Goal: Transaction & Acquisition: Register for event/course

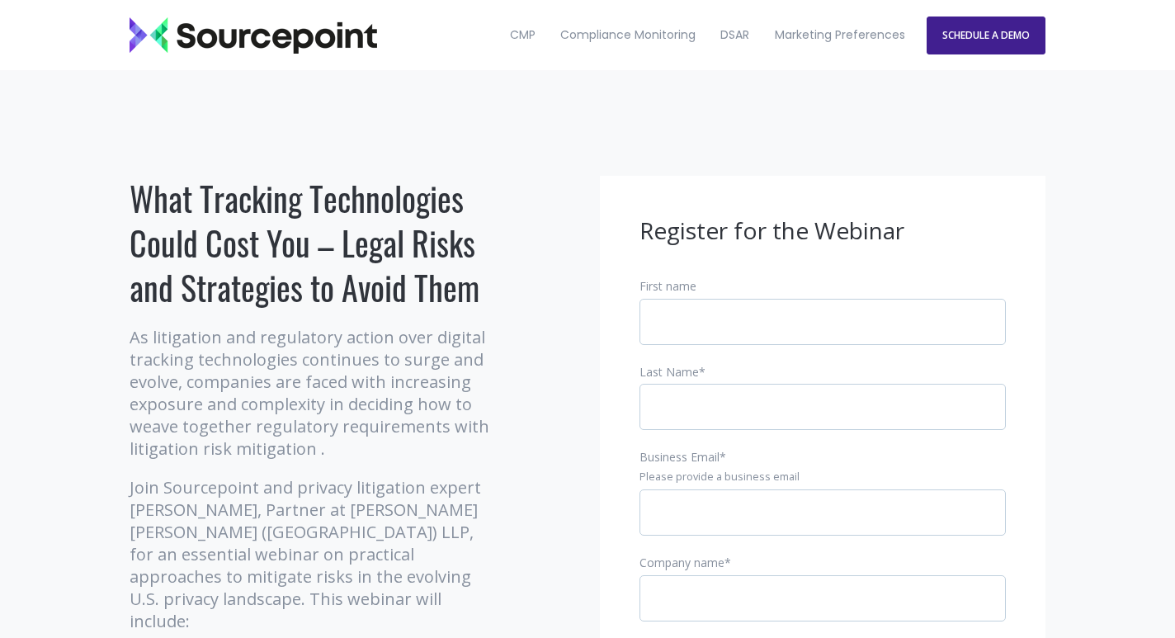
click at [248, 186] on h1 "What Tracking Technologies Could Cost You – Legal Risks and Strategies to Avoid…" at bounding box center [313, 243] width 367 height 134
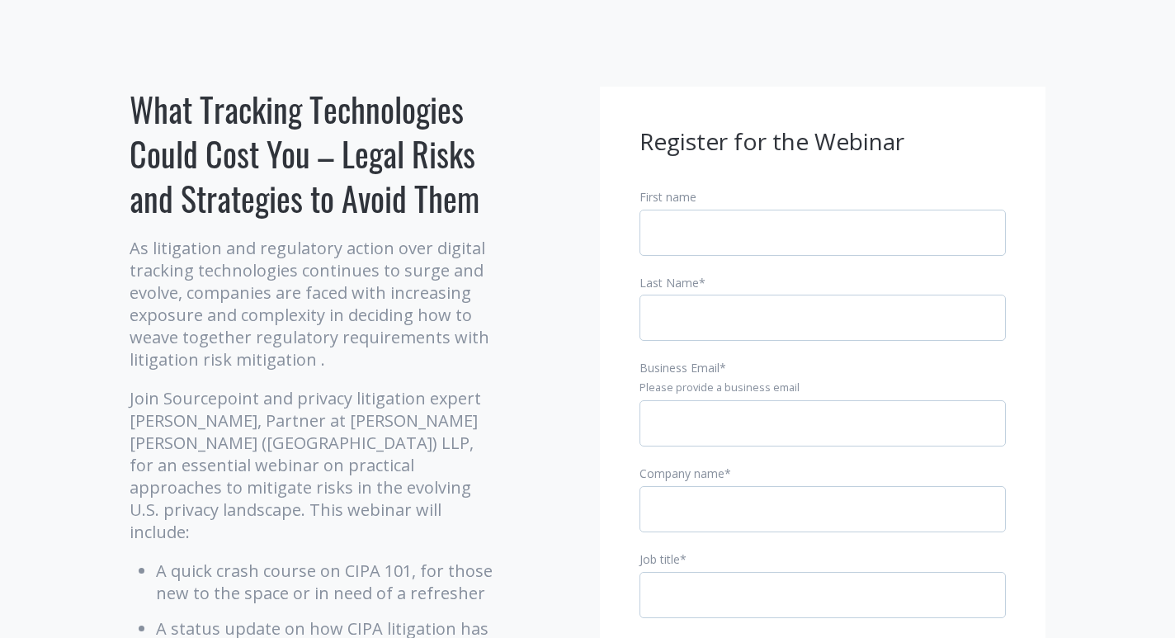
scroll to position [90, 0]
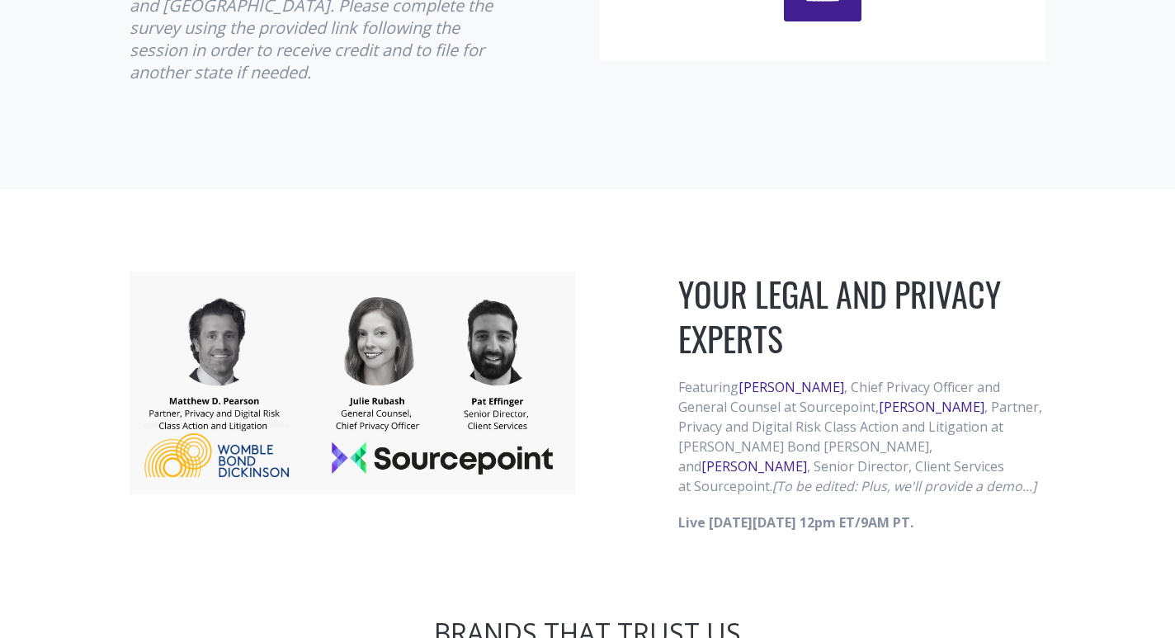
scroll to position [1025, 0]
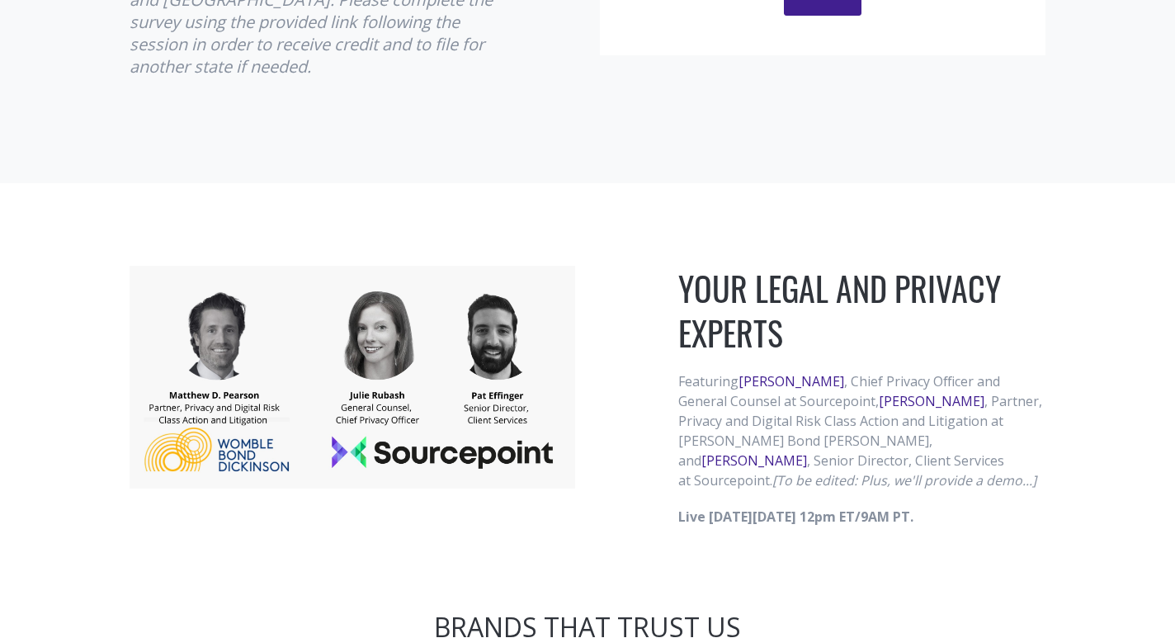
drag, startPoint x: 829, startPoint y: 467, endPoint x: 868, endPoint y: 442, distance: 46.0
click at [868, 442] on p "Featuring Julie Rubash , Chief Privacy Officer and General Counsel at Sourcepoi…" at bounding box center [861, 430] width 367 height 119
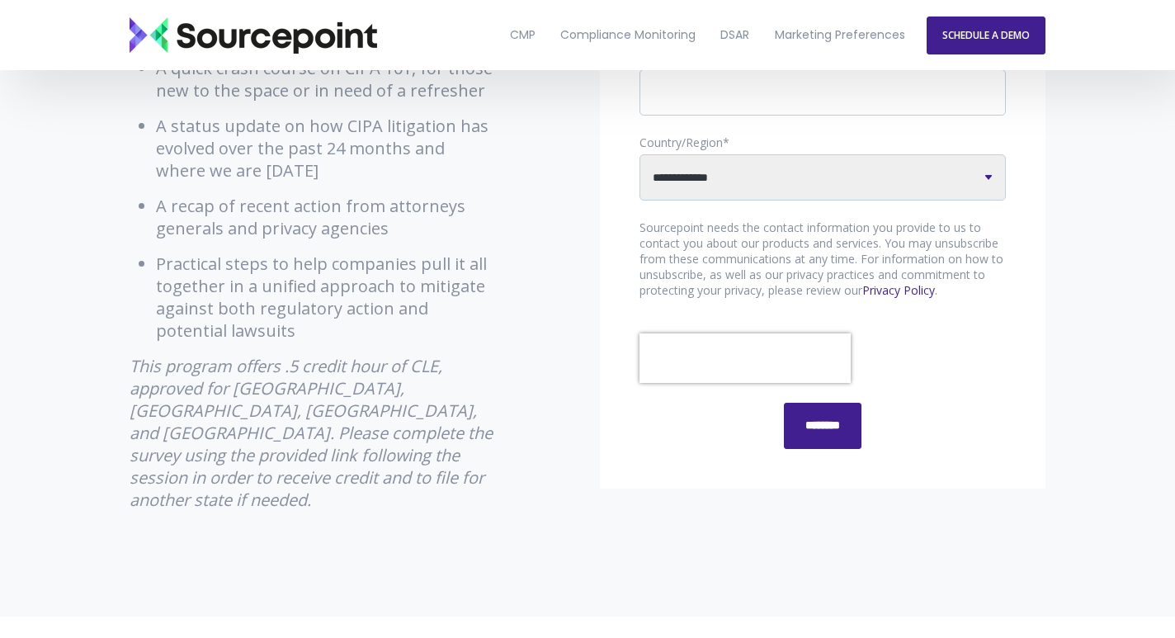
scroll to position [442, 0]
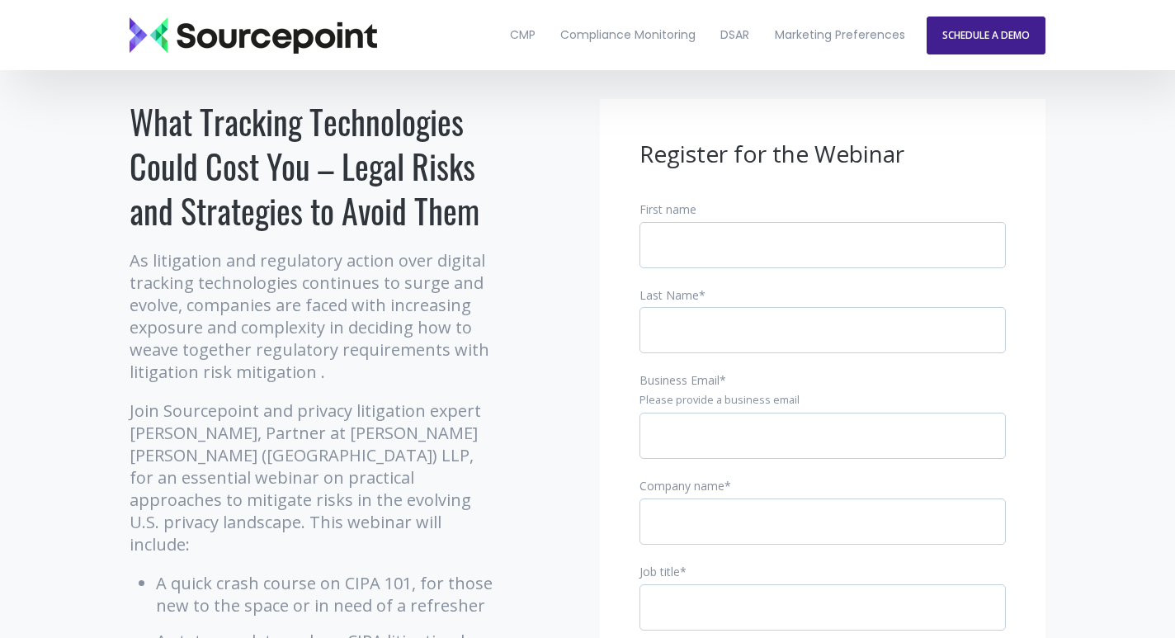
drag, startPoint x: 1018, startPoint y: 515, endPoint x: 126, endPoint y: 262, distance: 927.2
click at [224, 182] on h1 "What Tracking Technologies Could Cost You – Legal Risks and Strategies to Avoid…" at bounding box center [313, 166] width 367 height 134
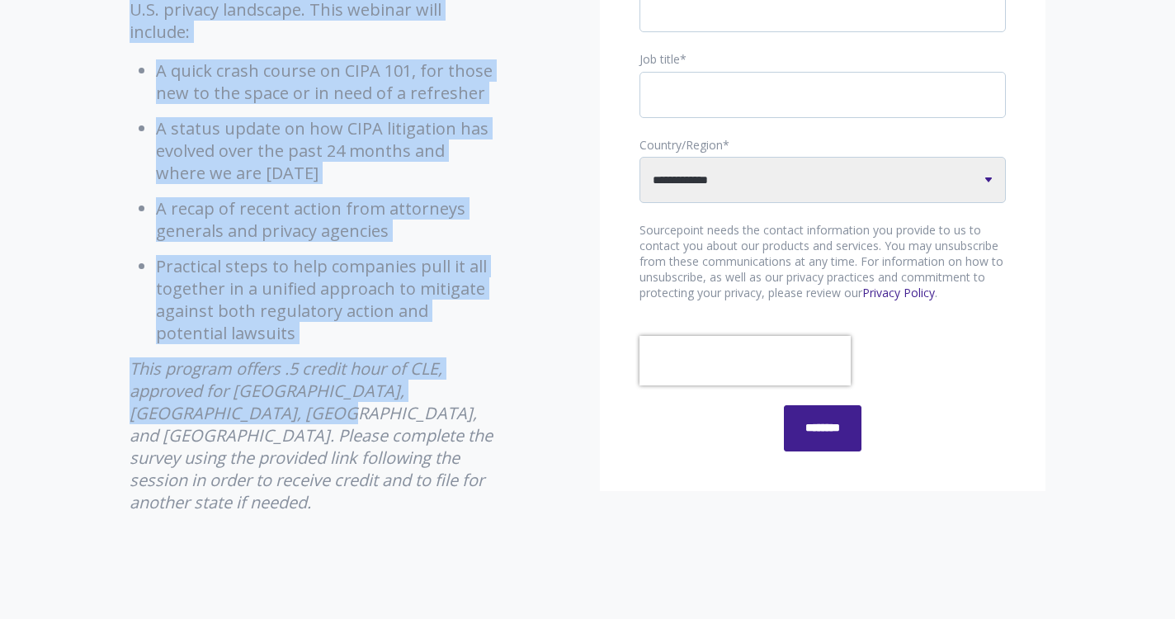
scroll to position [602, 0]
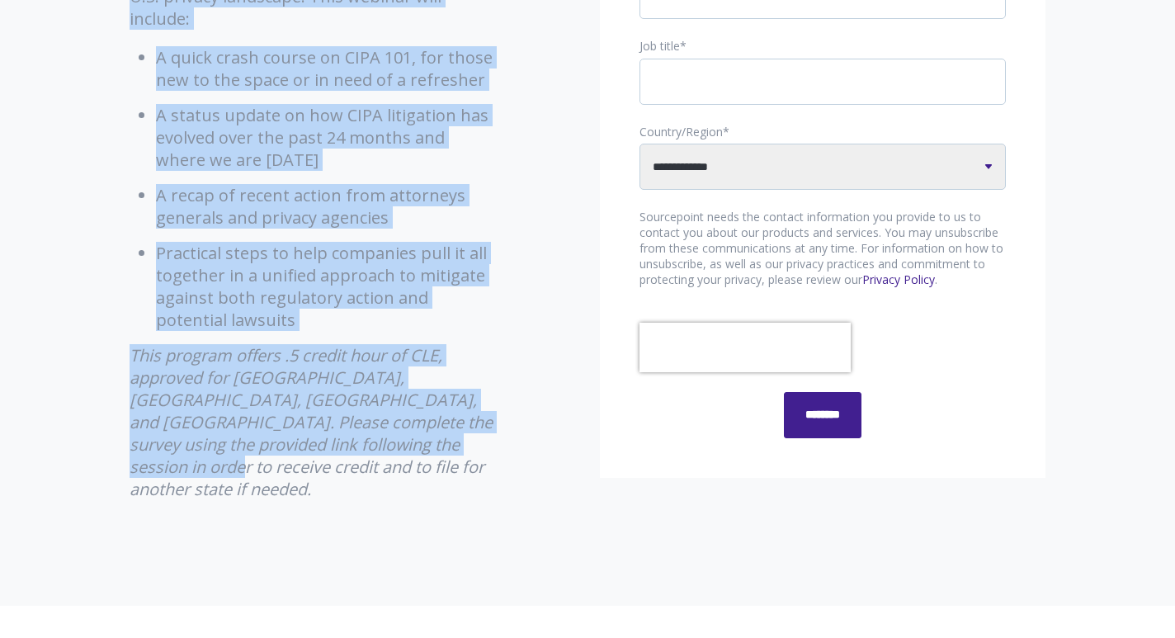
drag, startPoint x: 133, startPoint y: 200, endPoint x: 463, endPoint y: 421, distance: 396.8
click at [463, 421] on div "What Tracking Technologies Could Cost You – Legal Risks and Strategies to Avoid…" at bounding box center [313, 36] width 367 height 927
copy div "What Tracking Technologies Could Cost You – Legal Risks and Strategies to Avoid…"
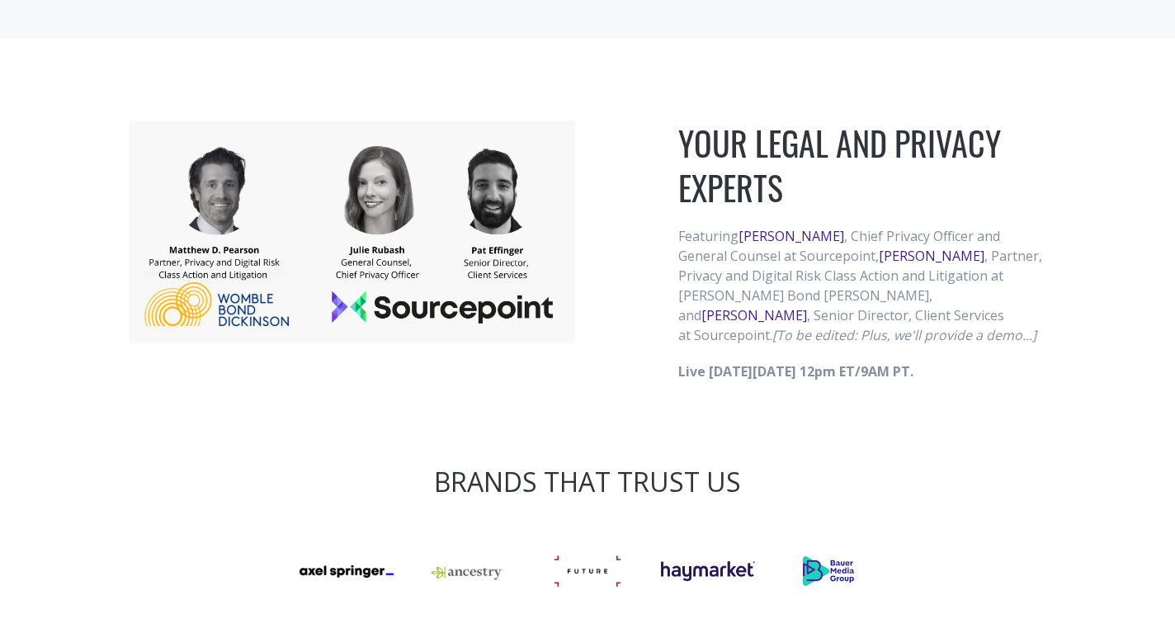
scroll to position [1210, 0]
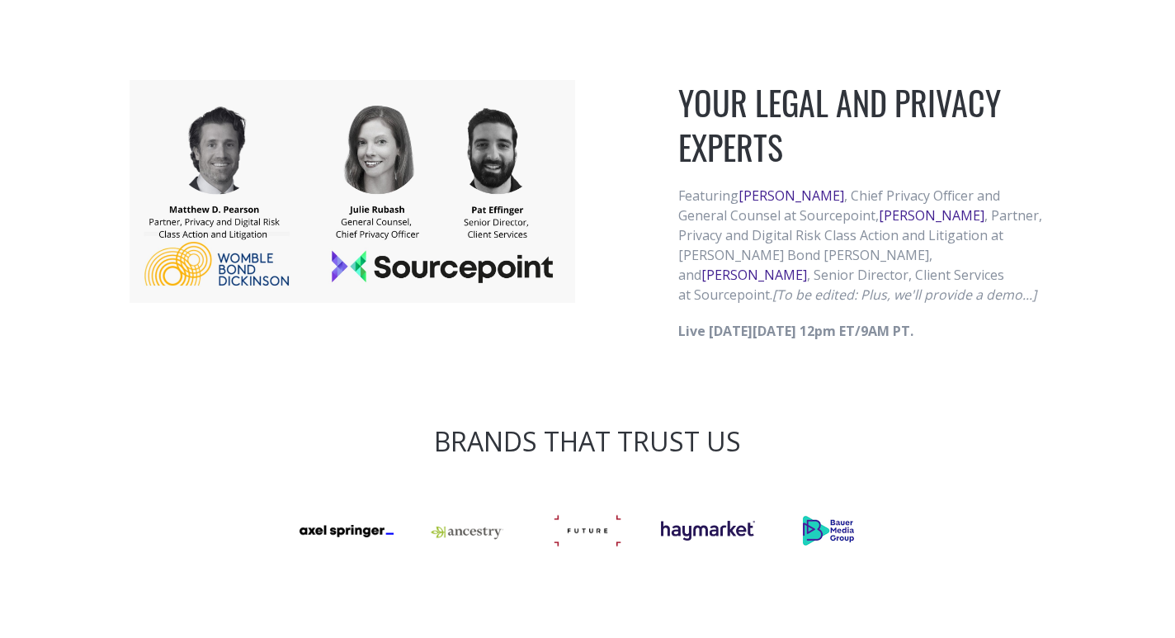
drag, startPoint x: 682, startPoint y: 79, endPoint x: 1008, endPoint y: 321, distance: 405.8
click at [1008, 321] on div "YOUR LEGAL AND PRIVACY EXPERTS Featuring Julie Rubash , Chief Privacy Officer a…" at bounding box center [587, 211] width 1175 height 426
copy div "YOUR LEGAL AND PRIVACY EXPERTS Featuring Julie Rubash , Chief Privacy Officer a…"
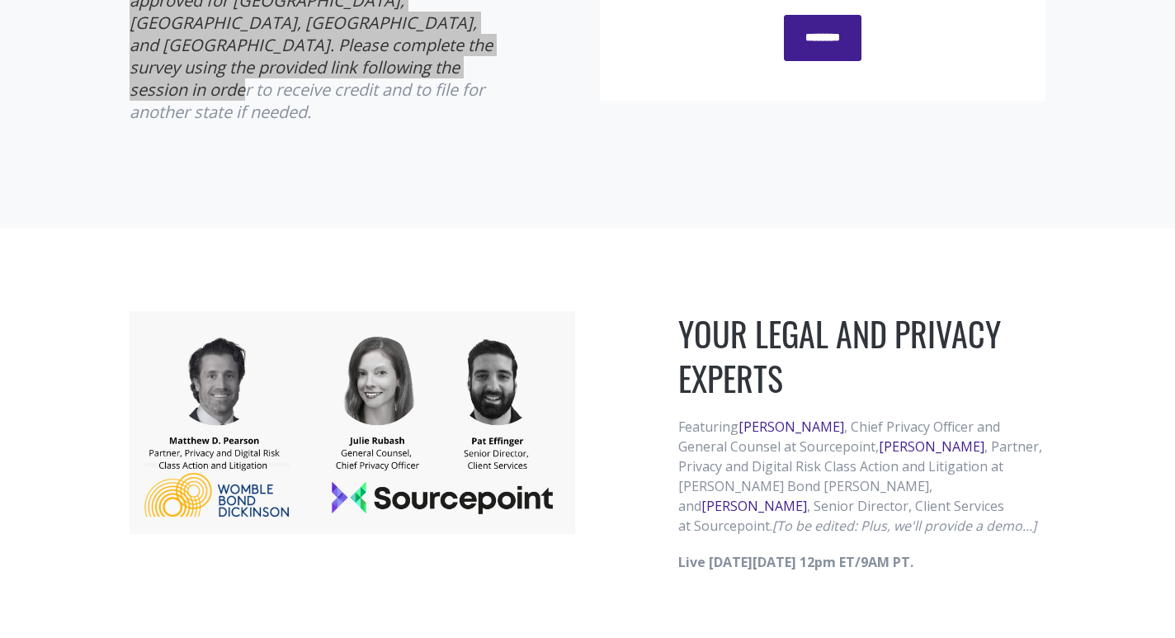
scroll to position [997, 0]
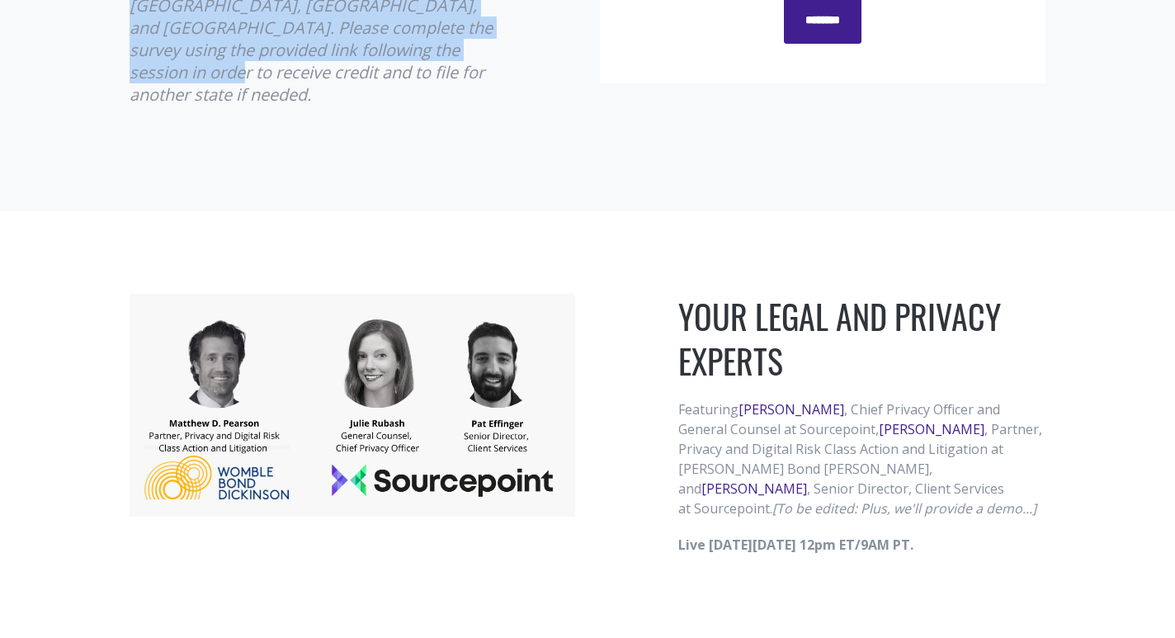
click at [713, 469] on p "Featuring Julie Rubash , Chief Privacy Officer and General Counsel at Sourcepoi…" at bounding box center [861, 458] width 367 height 119
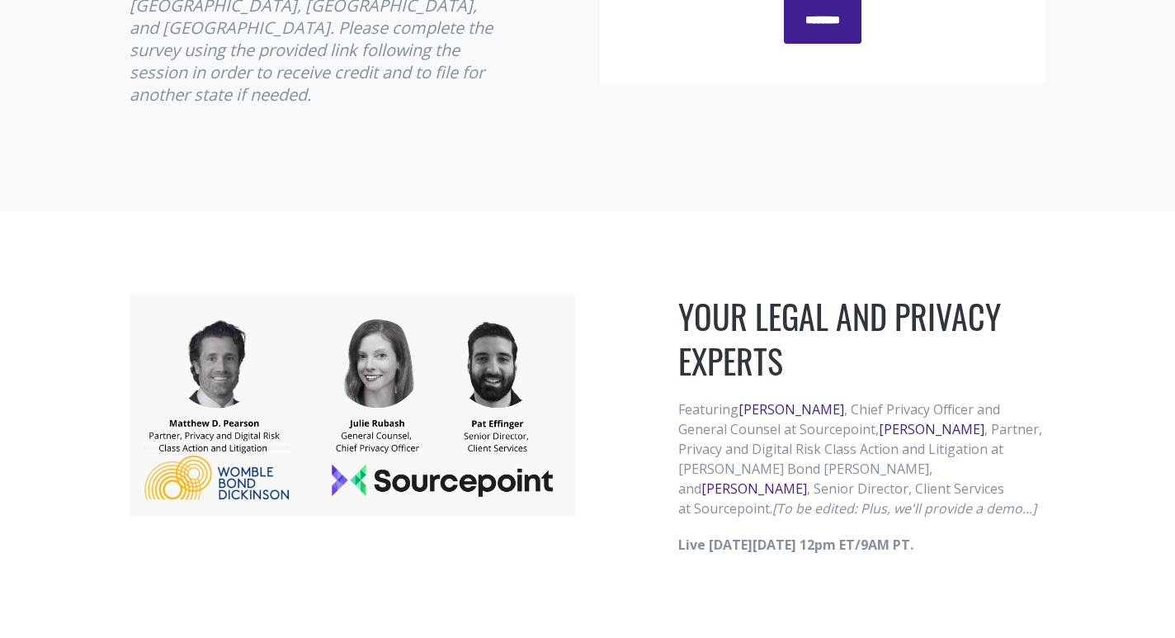
drag, startPoint x: 1007, startPoint y: 521, endPoint x: 672, endPoint y: 308, distance: 397.3
click at [672, 308] on div "YOUR LEGAL AND PRIVACY EXPERTS Featuring Julie Rubash , Chief Privacy Officer a…" at bounding box center [862, 424] width 392 height 261
copy div "YOUR LEGAL AND PRIVACY EXPERTS Featuring Julie Rubash , Chief Privacy Officer a…"
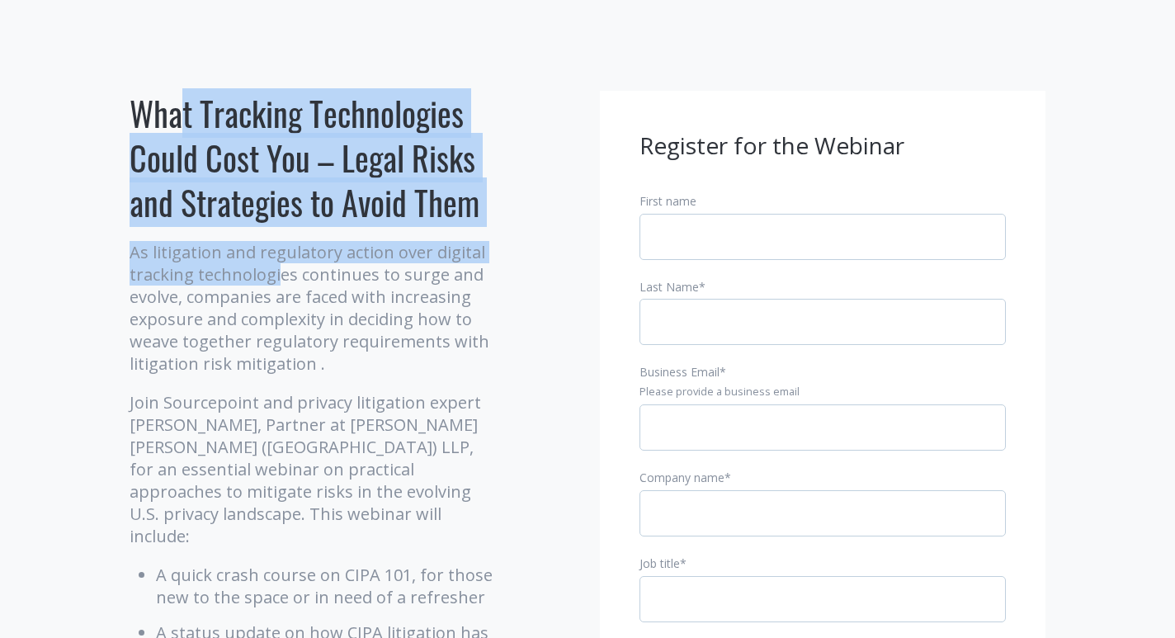
scroll to position [97, 0]
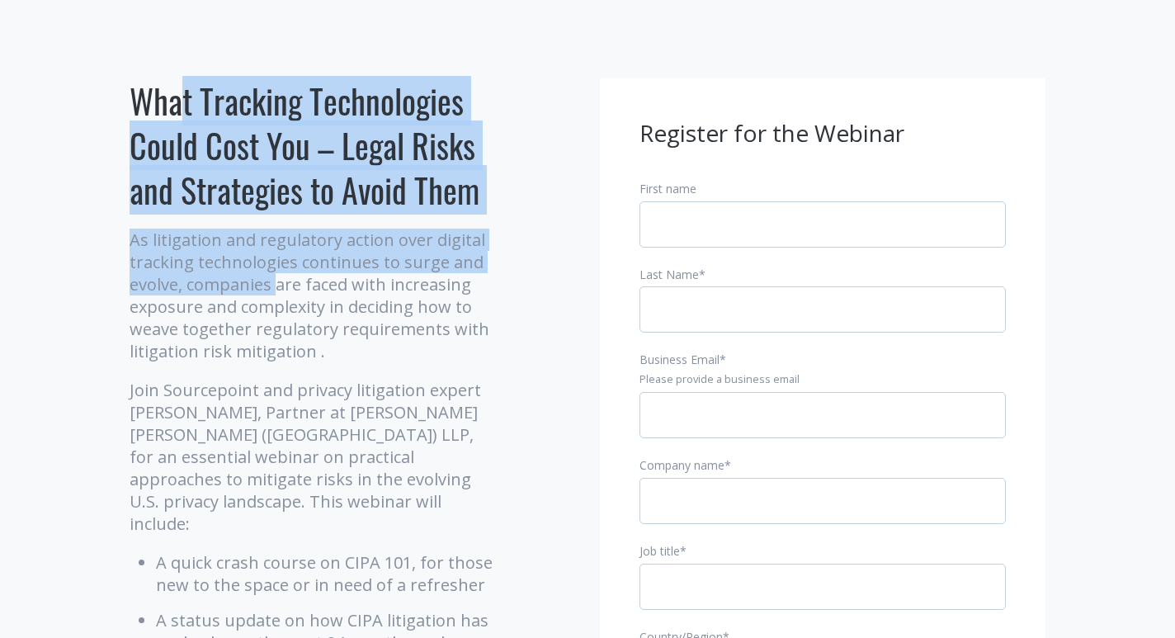
drag, startPoint x: 145, startPoint y: 115, endPoint x: 275, endPoint y: 279, distance: 209.1
click at [275, 279] on div "What Tracking Technologies Could Cost You – Legal Risks and Strategies to Avoid…" at bounding box center [313, 541] width 367 height 927
click at [192, 154] on h1 "What Tracking Technologies Could Cost You – Legal Risks and Strategies to Avoid…" at bounding box center [313, 145] width 367 height 134
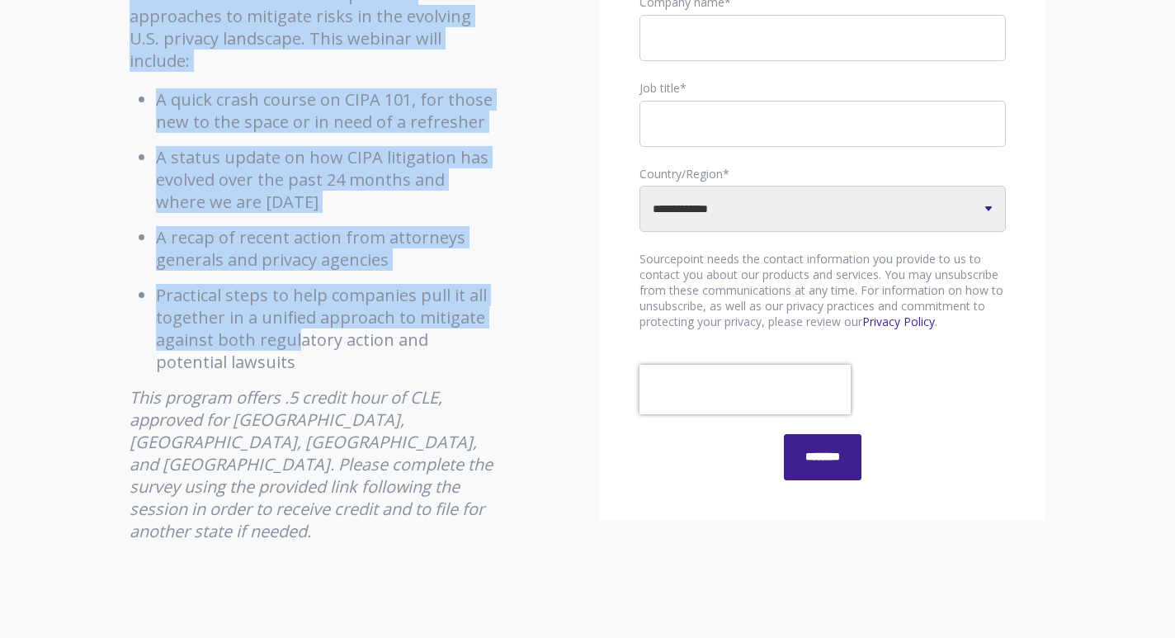
scroll to position [583, 0]
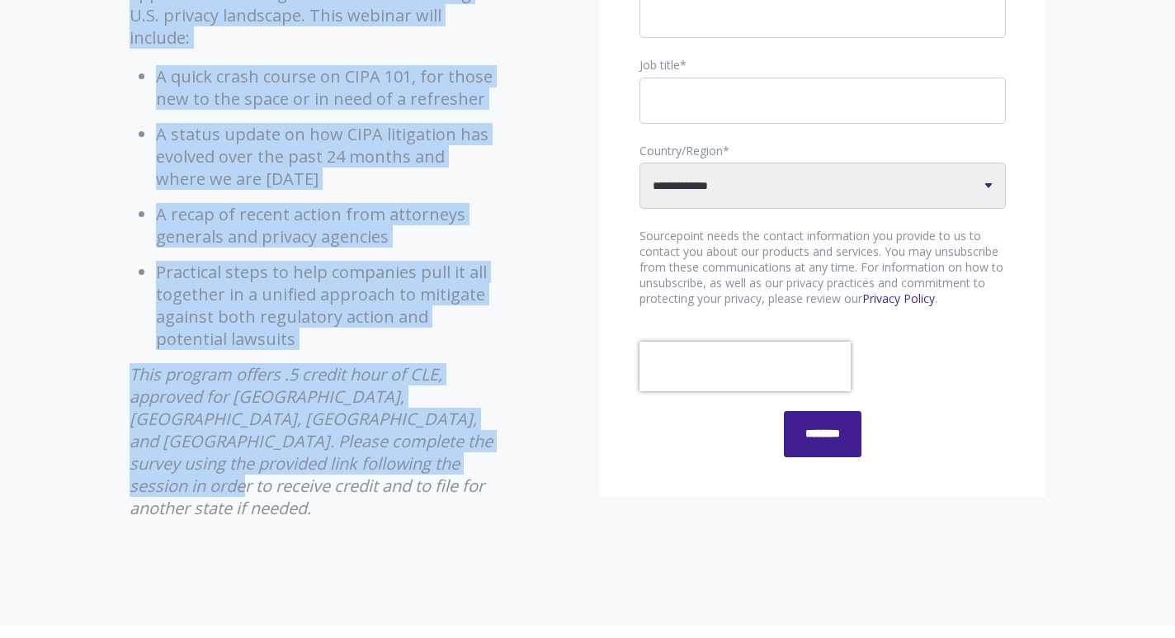
drag, startPoint x: 125, startPoint y: 101, endPoint x: 464, endPoint y: 495, distance: 519.6
click at [464, 495] on div "What Tracking Technologies Could Cost You – Legal Risks and Strategies to Avoid…" at bounding box center [587, 55] width 941 height 927
copy div "What Tracking Technologies Could Cost You – Legal Risks and Strategies to Avoid…"
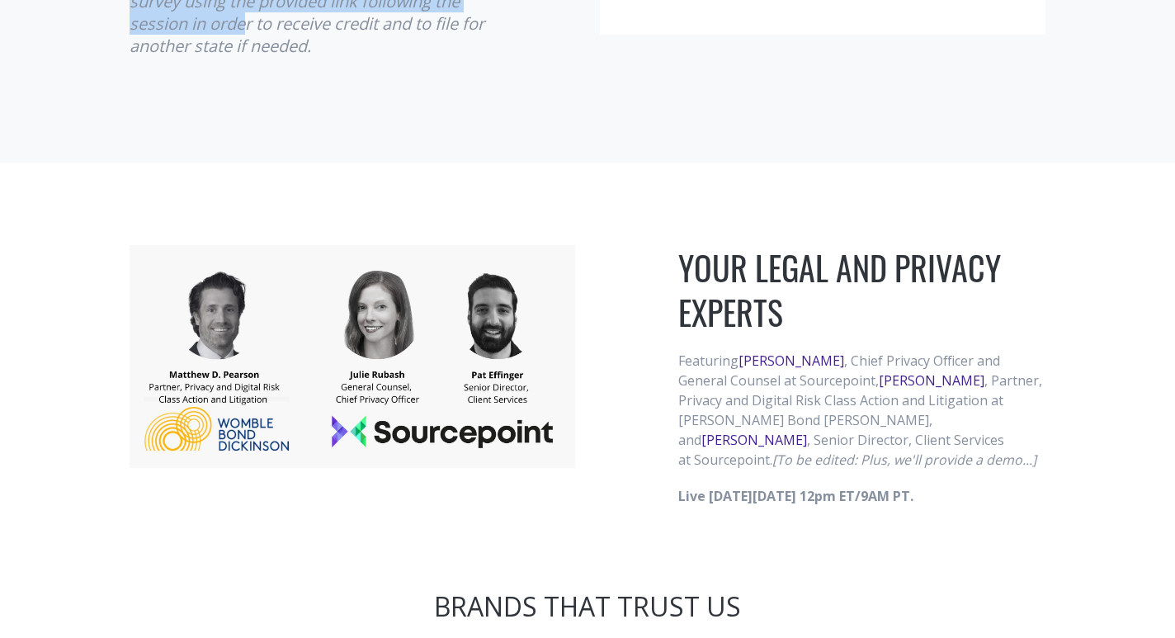
scroll to position [1135, 0]
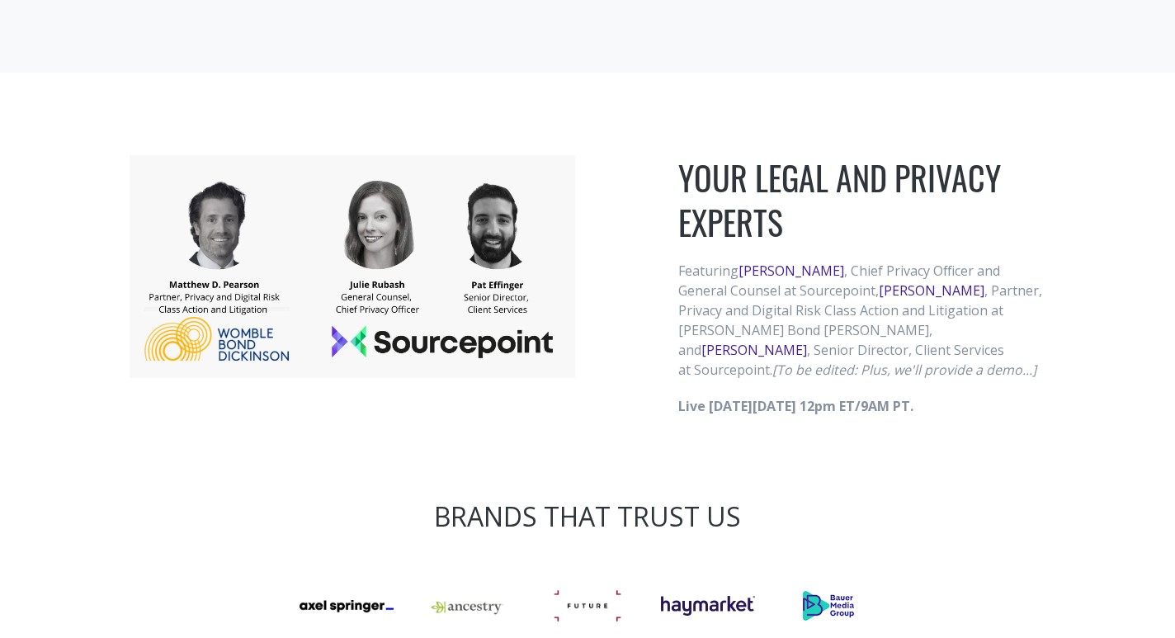
click at [772, 361] on em "[To be edited: Plus, we'll provide a demo...]" at bounding box center [904, 370] width 264 height 18
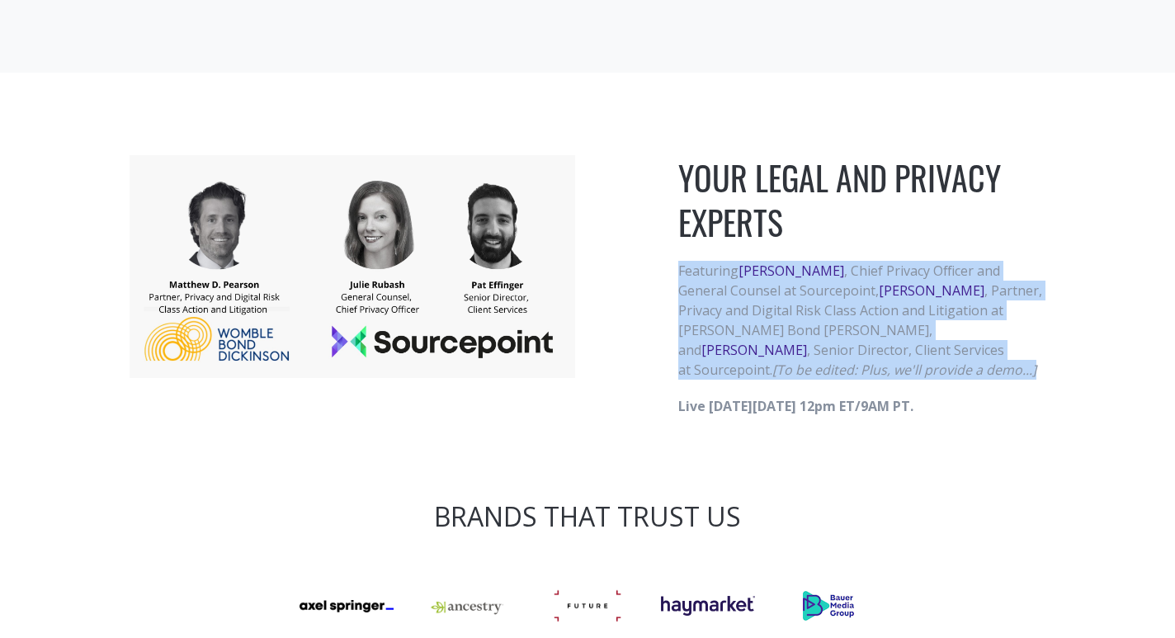
click at [772, 361] on em "[To be edited: Plus, we'll provide a demo...]" at bounding box center [904, 370] width 264 height 18
drag, startPoint x: 1026, startPoint y: 384, endPoint x: 653, endPoint y: 243, distance: 399.2
click at [653, 243] on div "YOUR LEGAL AND PRIVACY EXPERTS Featuring Julie Rubash , Chief Privacy Officer a…" at bounding box center [587, 285] width 941 height 261
copy div "Featuring Julie Rubash , Chief Privacy Officer and General Counsel at Sourcepoi…"
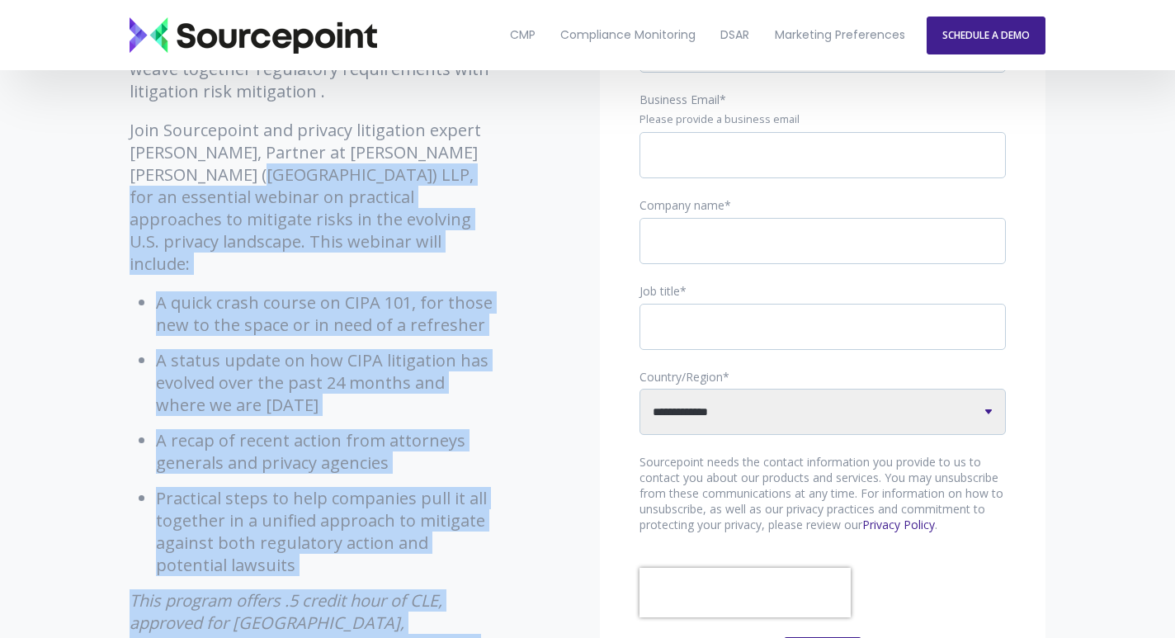
scroll to position [238, 0]
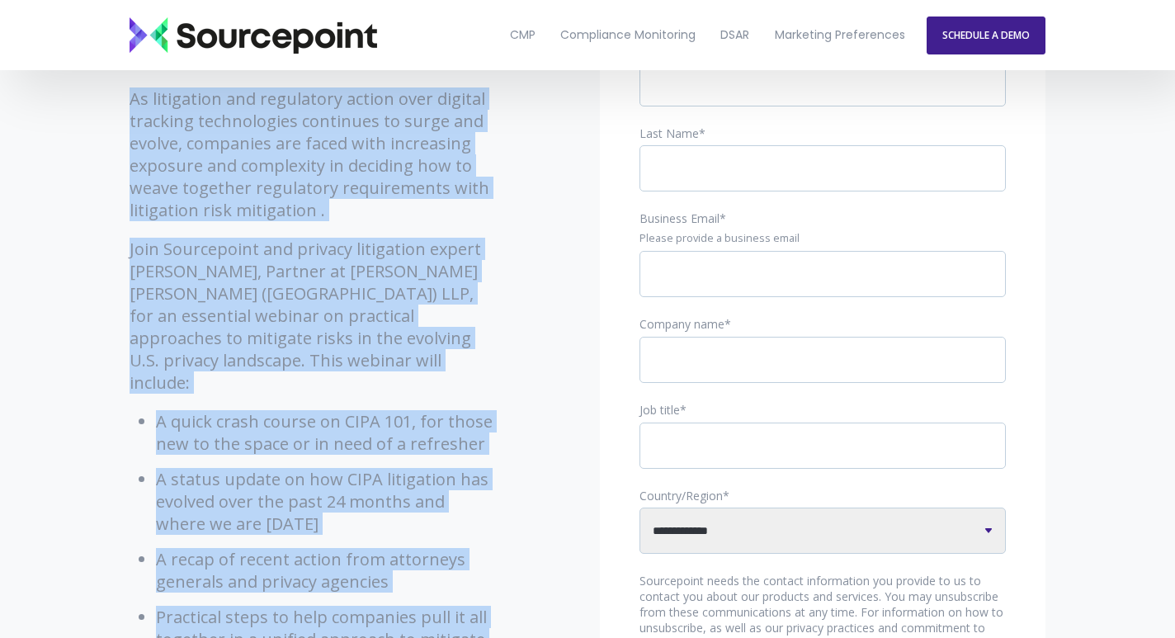
drag, startPoint x: 429, startPoint y: 318, endPoint x: 132, endPoint y: 97, distance: 370.3
click at [132, 97] on div "What Tracking Technologies Could Cost You – Legal Risks and Strategies to Avoid…" at bounding box center [587, 400] width 941 height 927
copy div "As litigation and regulatory action over digital tracking technologies continue…"
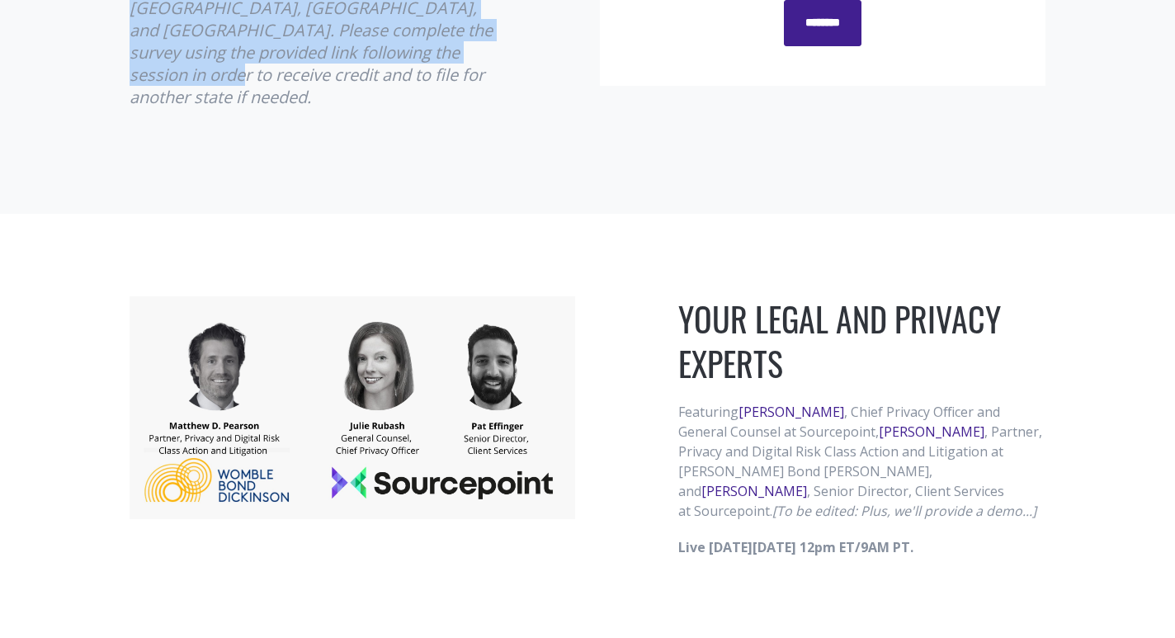
scroll to position [1064, 0]
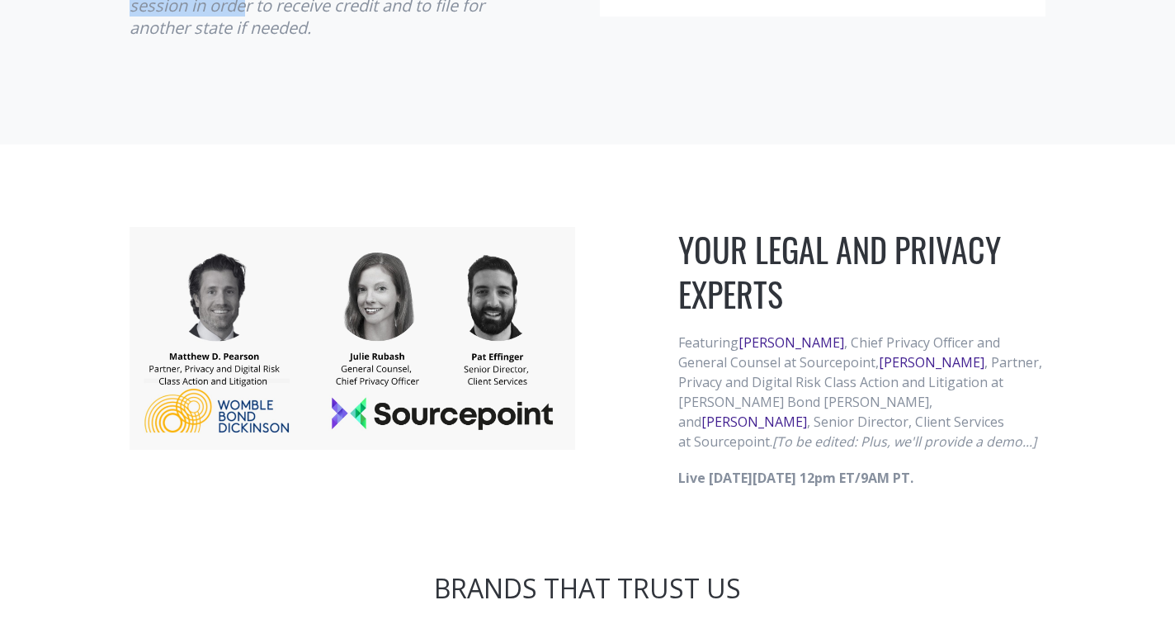
drag, startPoint x: 679, startPoint y: 215, endPoint x: 1010, endPoint y: 457, distance: 409.8
click at [1010, 457] on div "YOUR LEGAL AND PRIVACY EXPERTS Featuring Julie Rubash , Chief Privacy Officer a…" at bounding box center [861, 357] width 367 height 261
copy div "YOUR LEGAL AND PRIVACY EXPERTS Featuring Julie Rubash , Chief Privacy Officer a…"
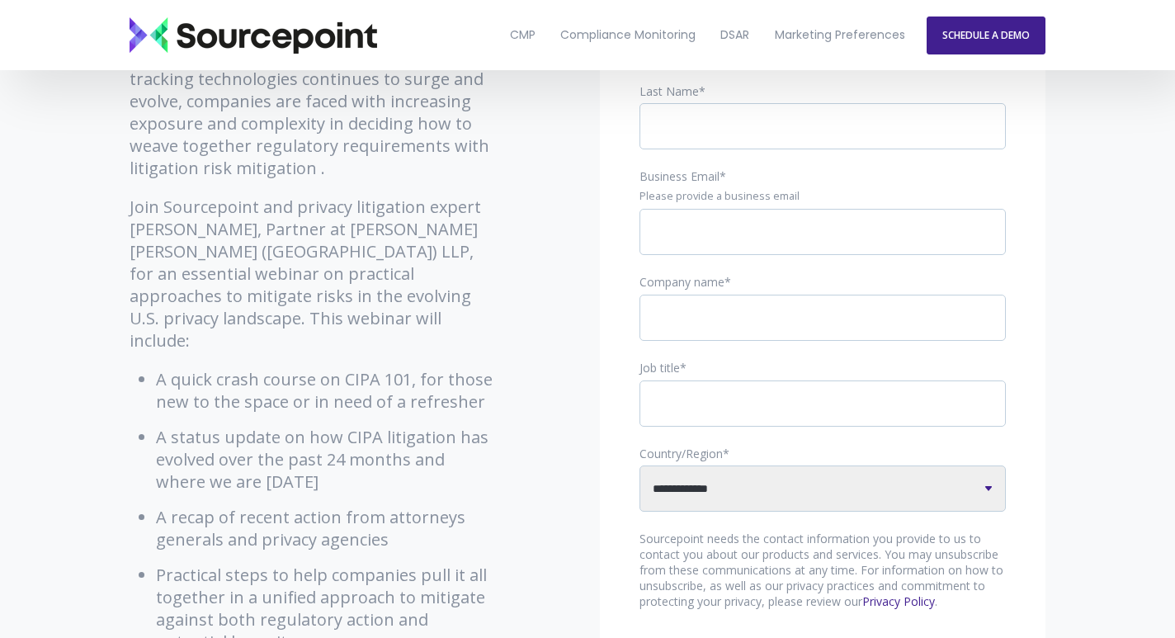
scroll to position [0, 0]
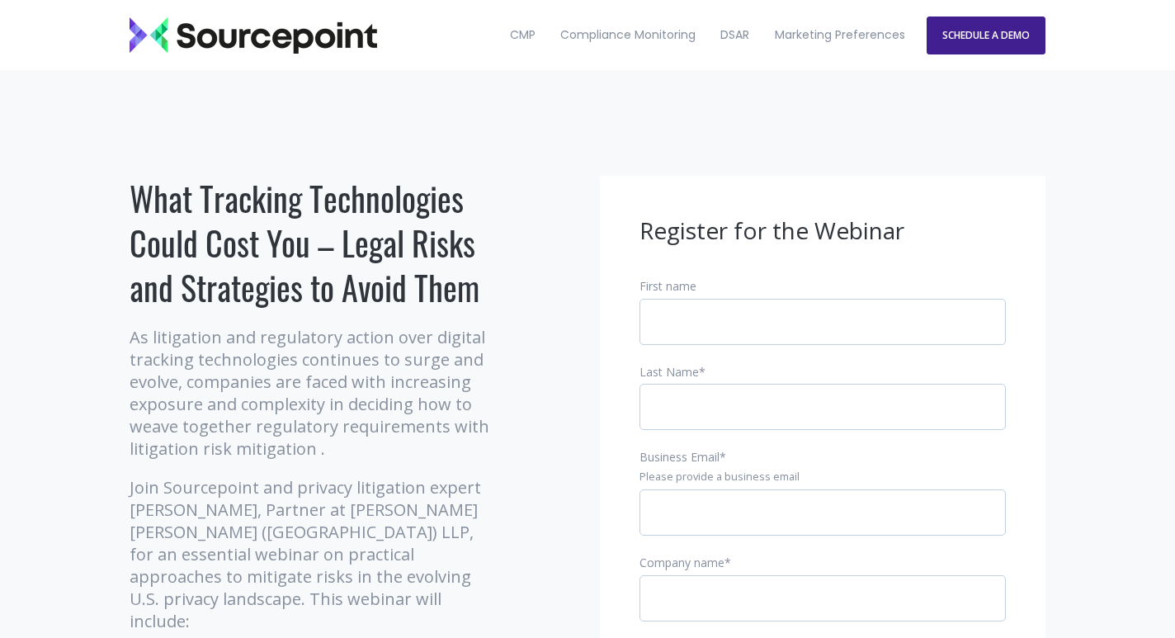
drag, startPoint x: 144, startPoint y: 196, endPoint x: 477, endPoint y: 289, distance: 345.1
click at [477, 289] on h1 "What Tracking Technologies Could Cost You – Legal Risks and Strategies to Avoid…" at bounding box center [313, 243] width 367 height 134
click at [499, 293] on div "What Tracking Technologies Could Cost You – Legal Risks and Strategies to Avoid…" at bounding box center [313, 639] width 392 height 927
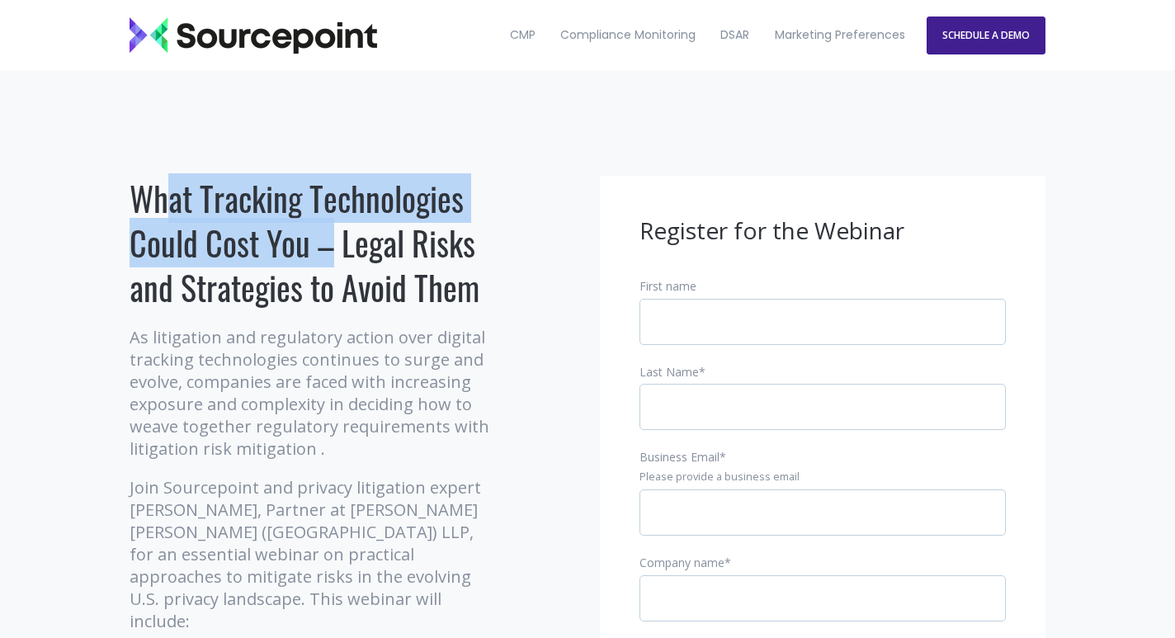
drag, startPoint x: 309, startPoint y: 243, endPoint x: 125, endPoint y: 210, distance: 186.1
click at [125, 210] on div "What Tracking Technologies Could Cost You – Legal Risks and Strategies to Avoid…" at bounding box center [313, 639] width 392 height 927
copy h1 "What Tracking Technologies Could Cost You"
drag, startPoint x: 131, startPoint y: 336, endPoint x: 391, endPoint y: 441, distance: 280.5
click at [391, 441] on p "As litigation and regulatory action over digital tracking technologies continue…" at bounding box center [313, 393] width 367 height 134
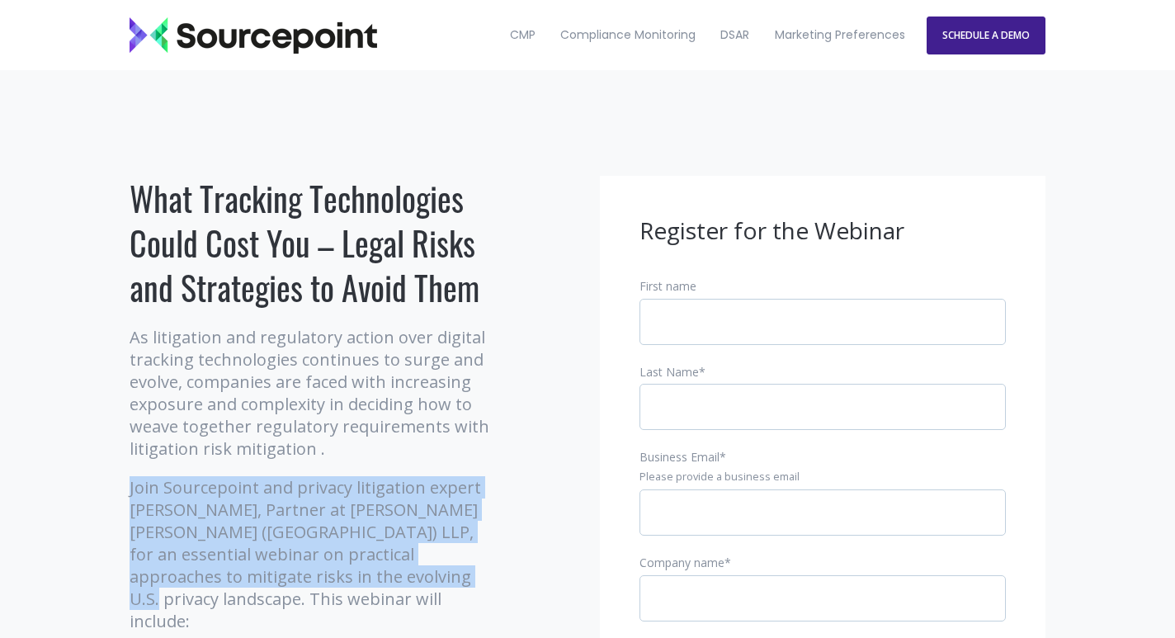
drag, startPoint x: 121, startPoint y: 487, endPoint x: 373, endPoint y: 574, distance: 266.4
click at [373, 574] on div "What Tracking Technologies Could Cost You – Legal Risks and Strategies to Avoid…" at bounding box center [313, 639] width 392 height 927
copy p "Join Sourcepoint and privacy litigation expert Matthew Pearson, Partner at Womb…"
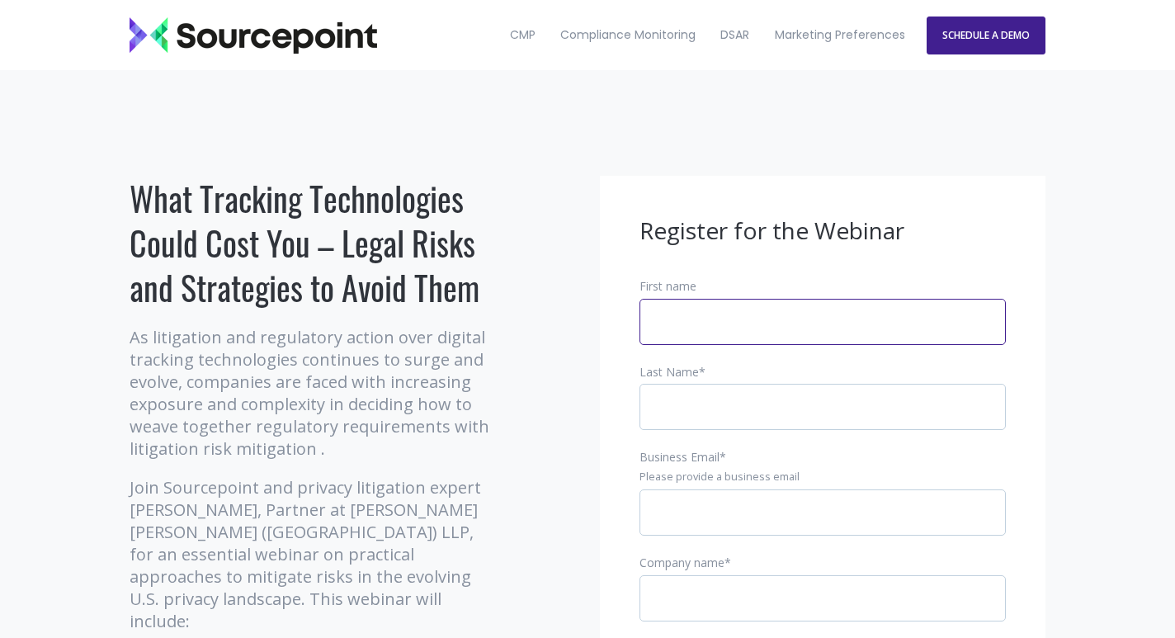
click at [719, 330] on input "First name" at bounding box center [822, 322] width 366 height 46
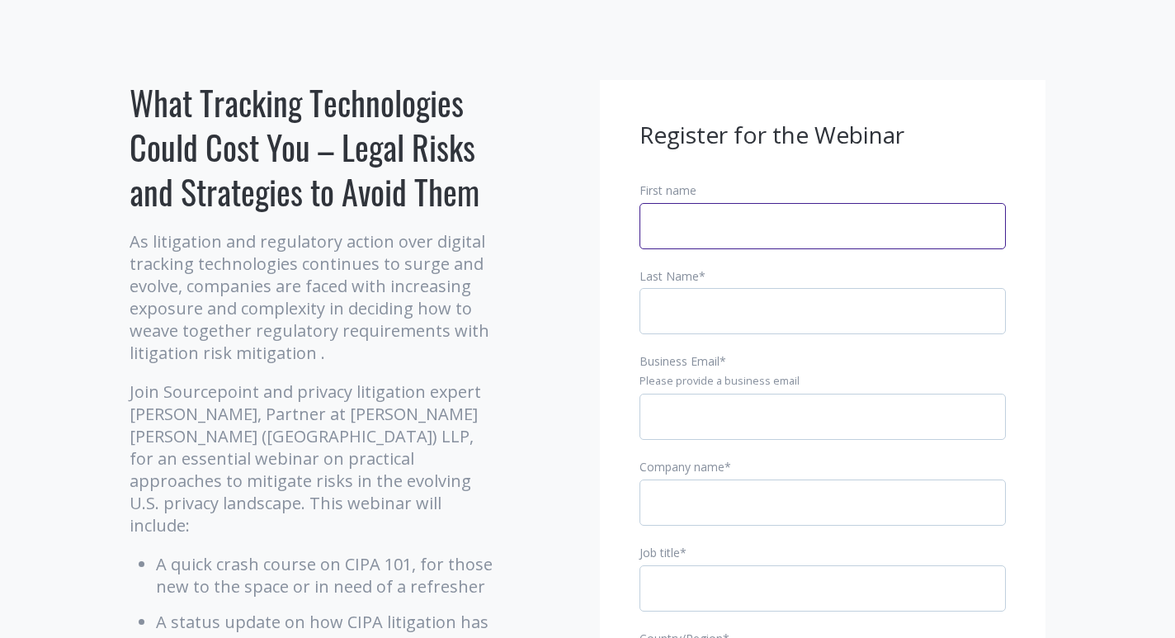
scroll to position [110, 0]
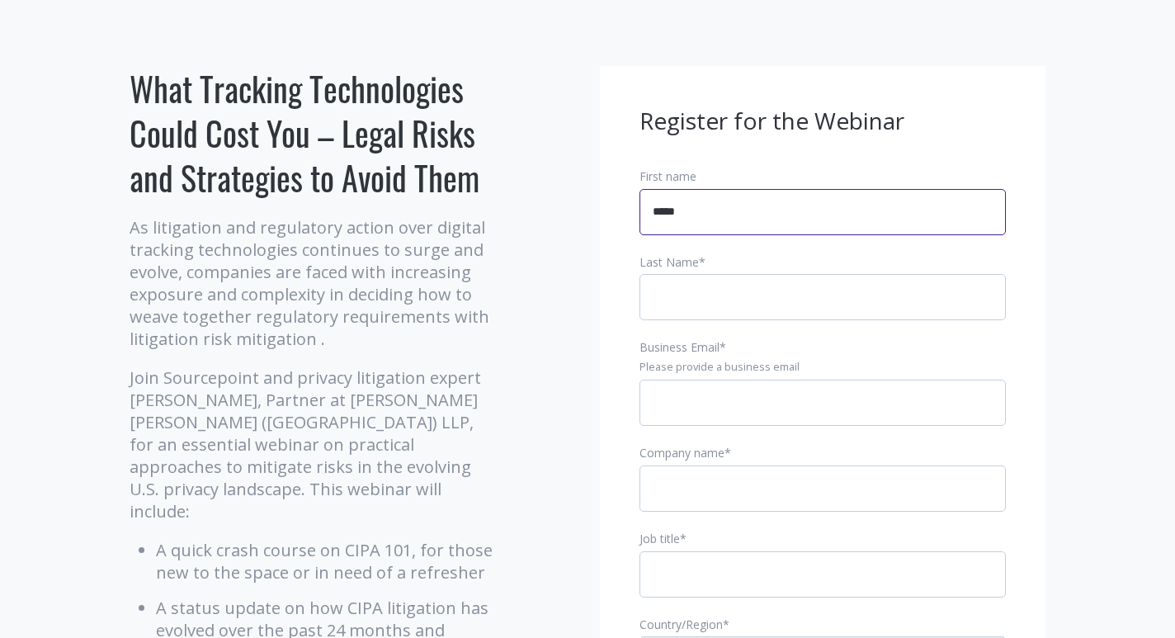
type input "*****"
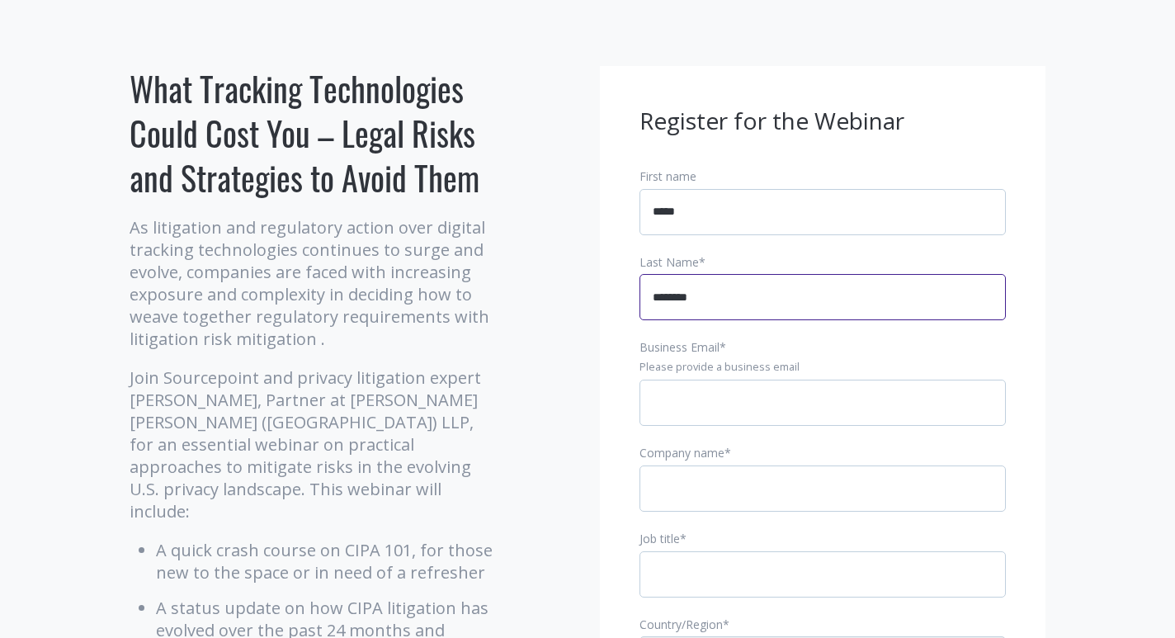
type input "********"
type input "**********"
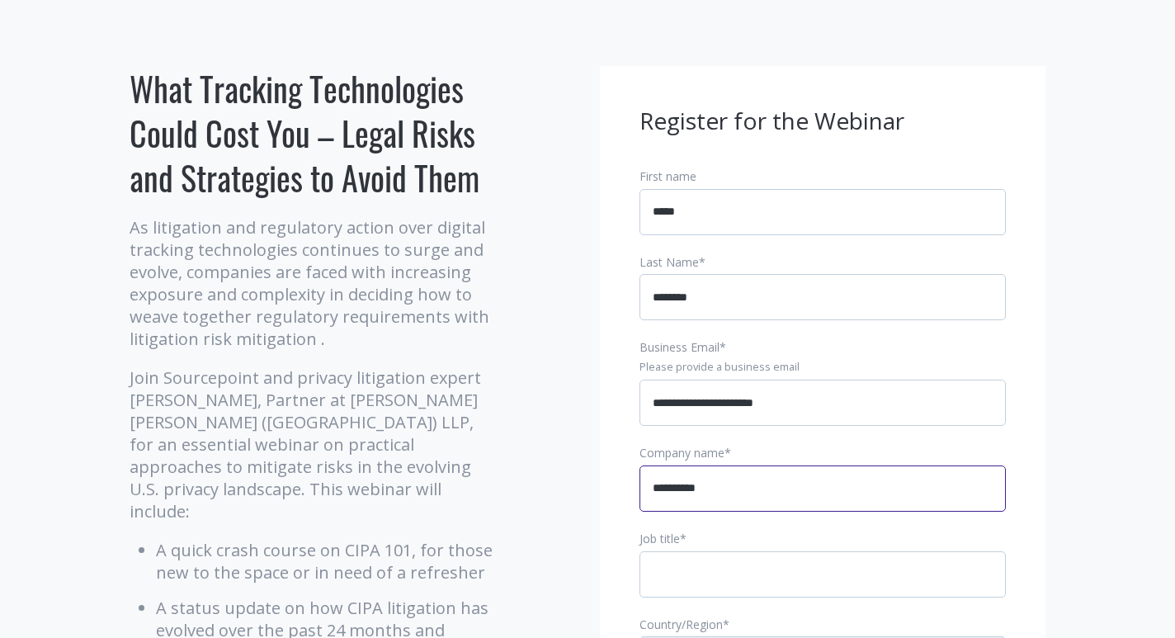
click at [742, 491] on input "**********" at bounding box center [822, 488] width 366 height 46
type input "******"
click at [678, 560] on input "Job title *" at bounding box center [822, 574] width 366 height 46
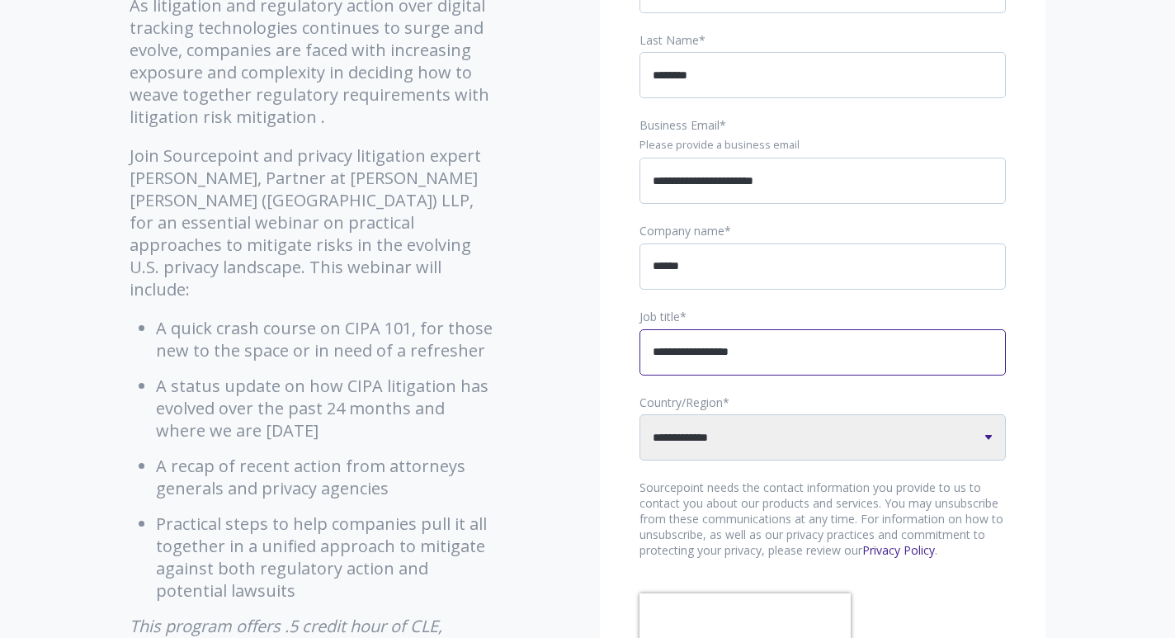
scroll to position [333, 0]
type input "**********"
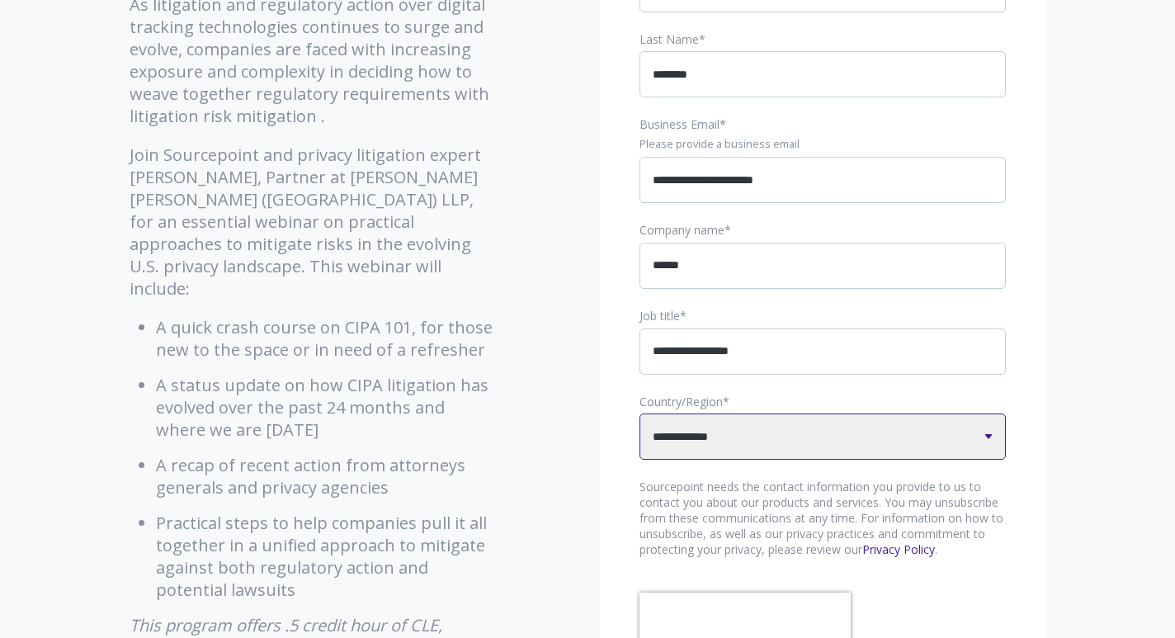
click at [725, 440] on select "**********" at bounding box center [822, 436] width 366 height 46
select select "******"
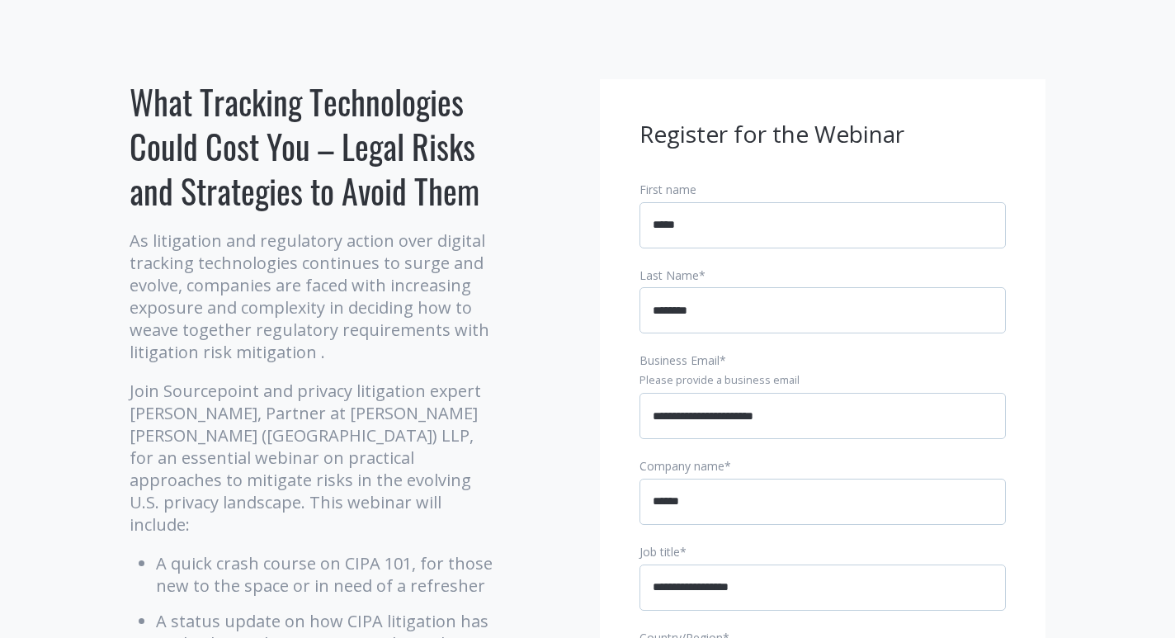
scroll to position [475, 0]
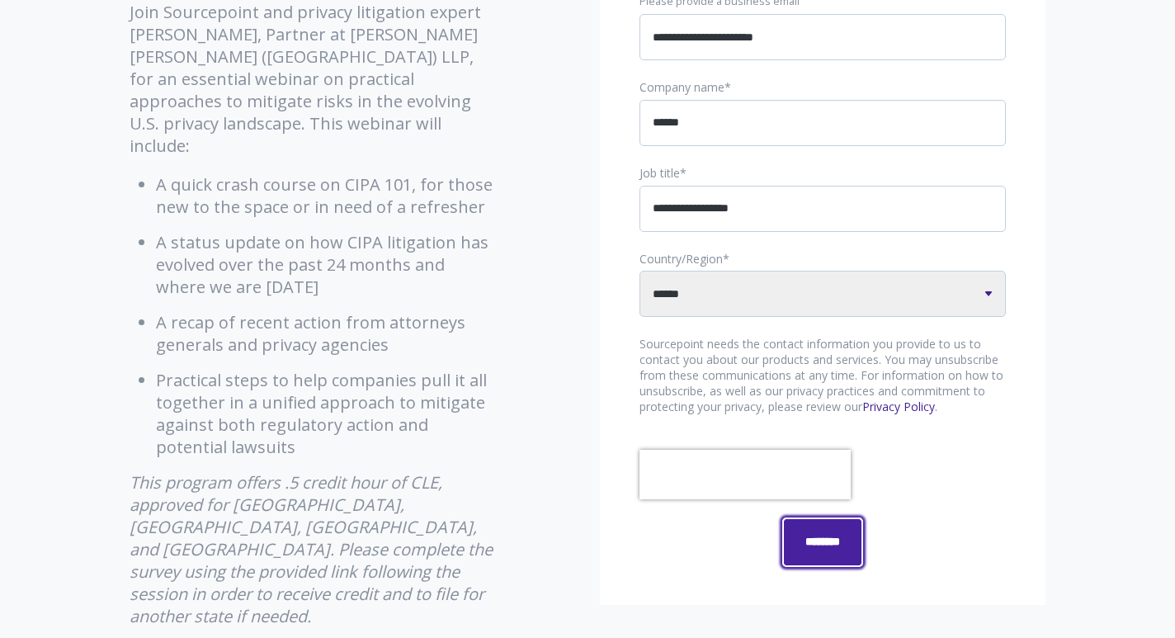
click at [825, 531] on input "********" at bounding box center [823, 542] width 78 height 46
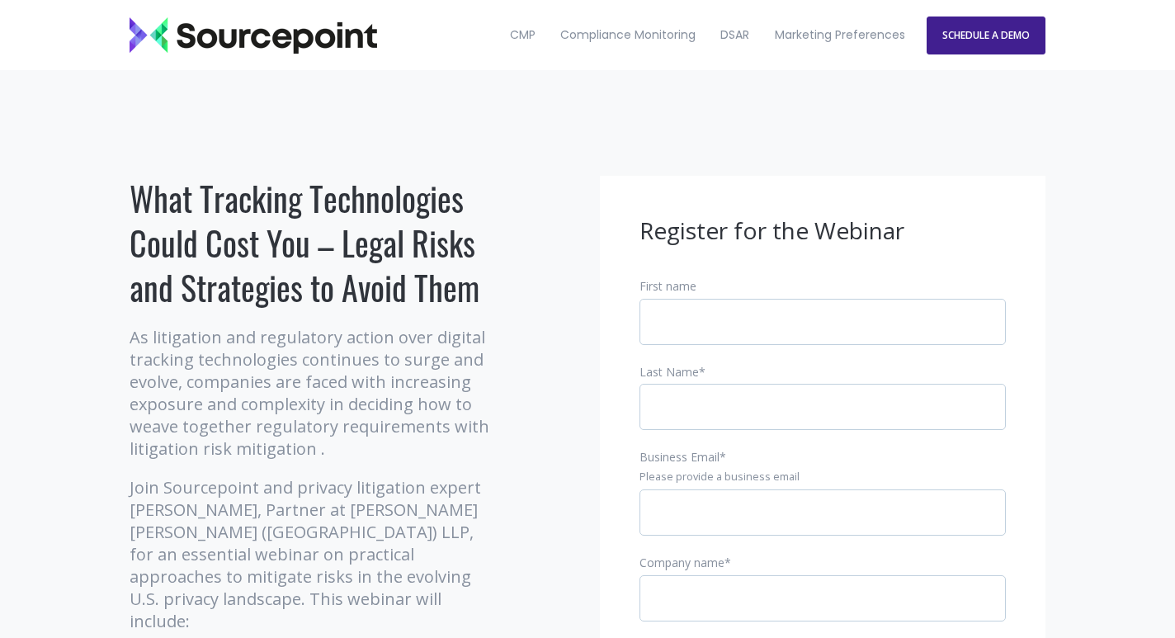
click at [267, 214] on h1 "What Tracking Technologies Could Cost You – Legal Risks and Strategies to Avoid…" at bounding box center [313, 243] width 367 height 134
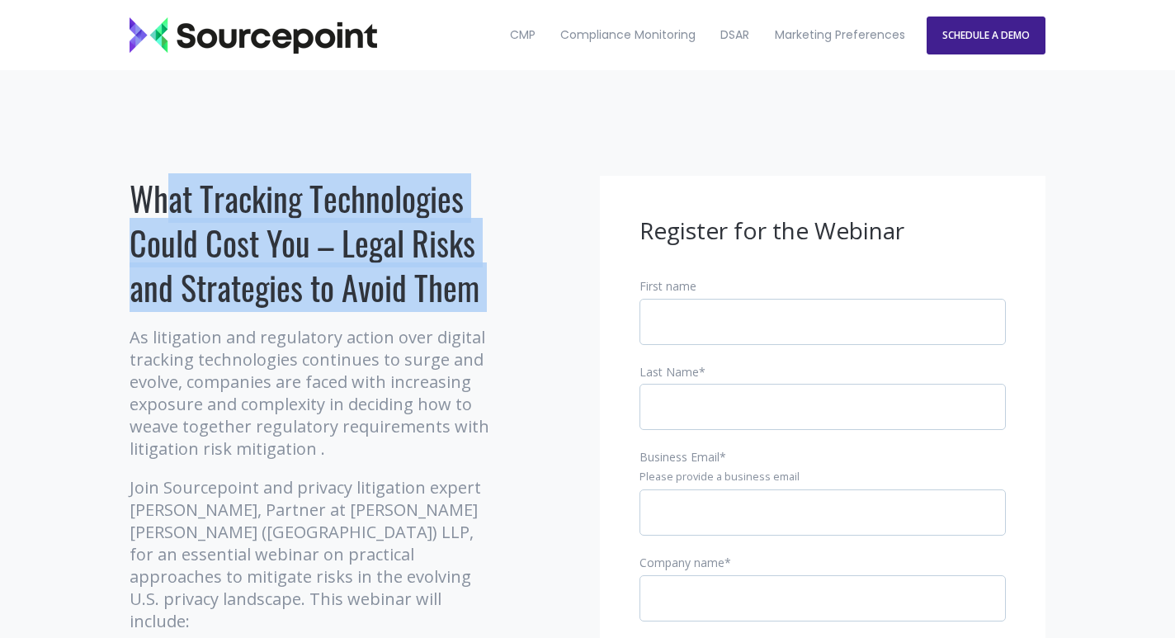
click at [267, 214] on h1 "What Tracking Technologies Could Cost You – Legal Risks and Strategies to Avoid…" at bounding box center [313, 243] width 367 height 134
copy div "What Tracking Technologies Could Cost You – Legal Risks and Strategies to Avoid…"
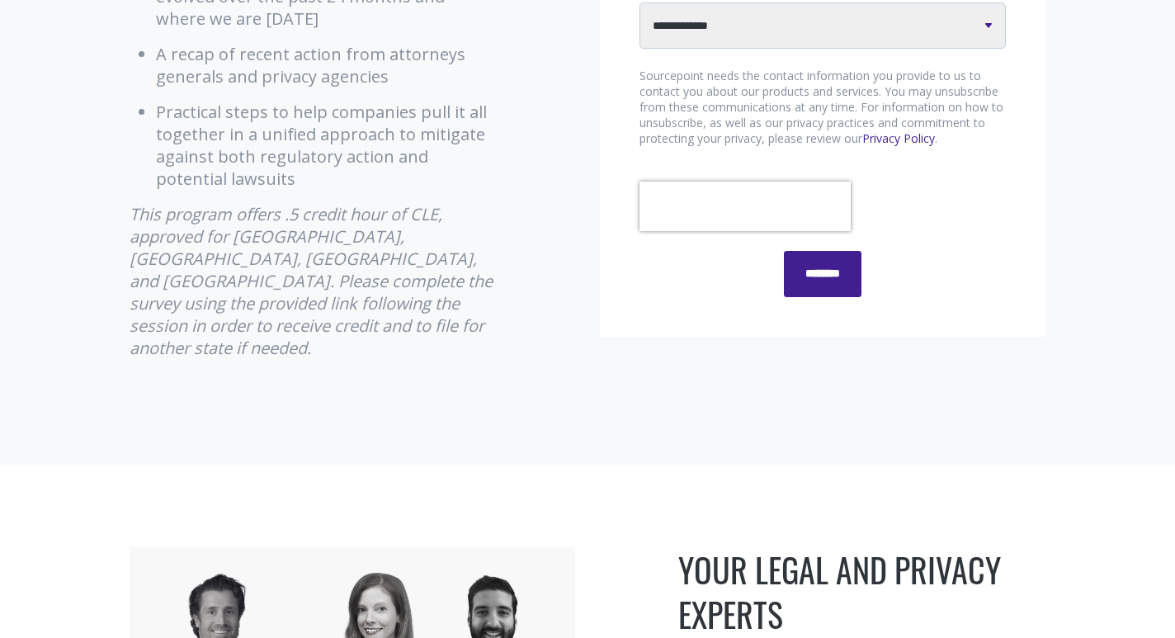
scroll to position [750, 0]
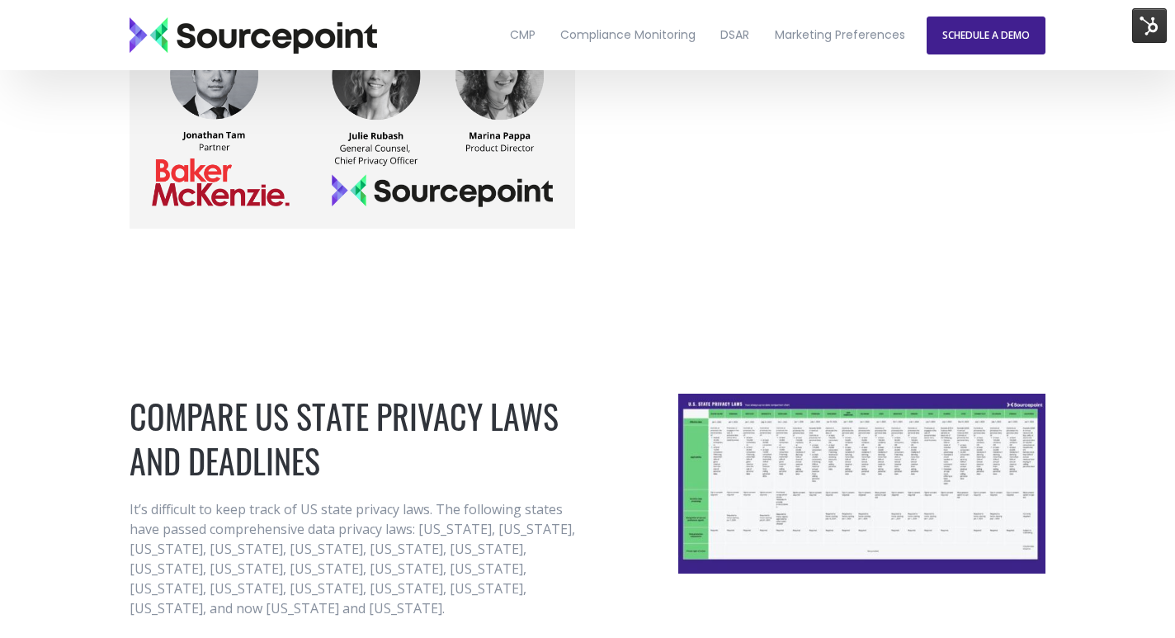
scroll to position [783, 0]
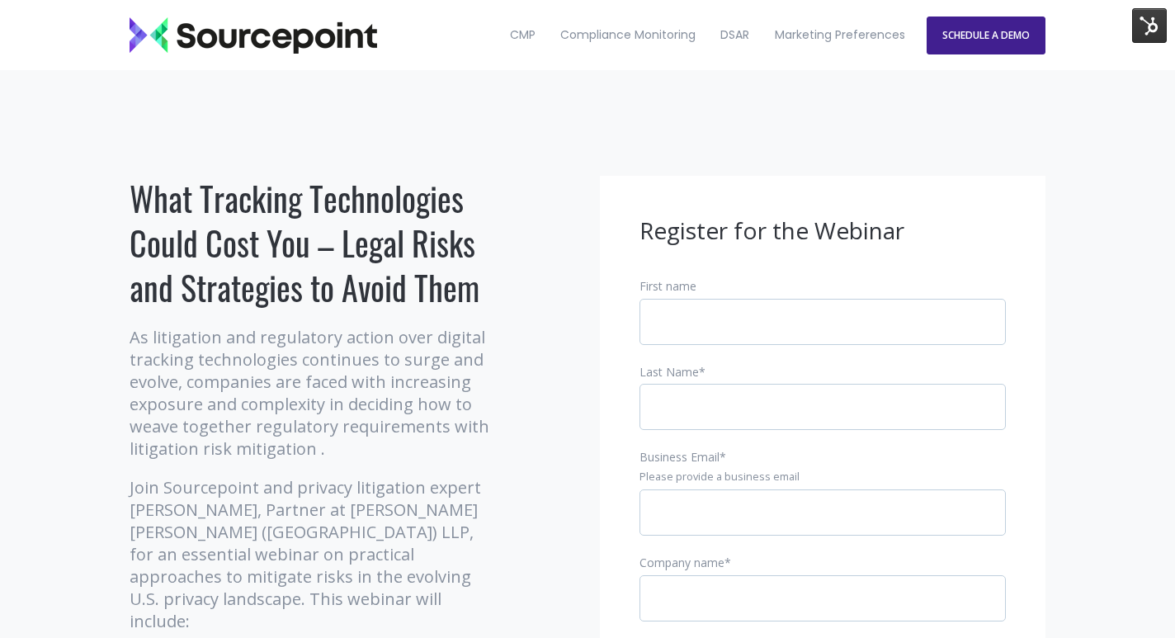
click at [391, 263] on h1 "What Tracking Technologies Could Cost You – Legal Risks and Strategies to Avoid…" at bounding box center [313, 243] width 367 height 134
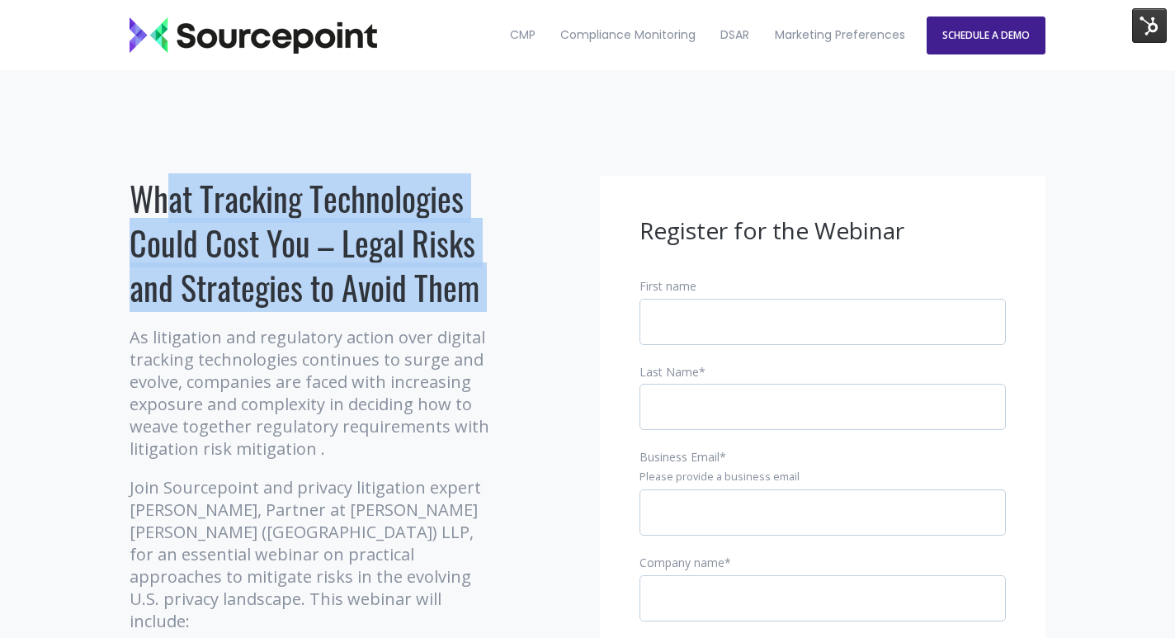
click at [391, 263] on h1 "What Tracking Technologies Could Cost You – Legal Risks and Strategies to Avoid…" at bounding box center [313, 243] width 367 height 134
copy div "What Tracking Technologies Could Cost You – Legal Risks and Strategies to Avoid…"
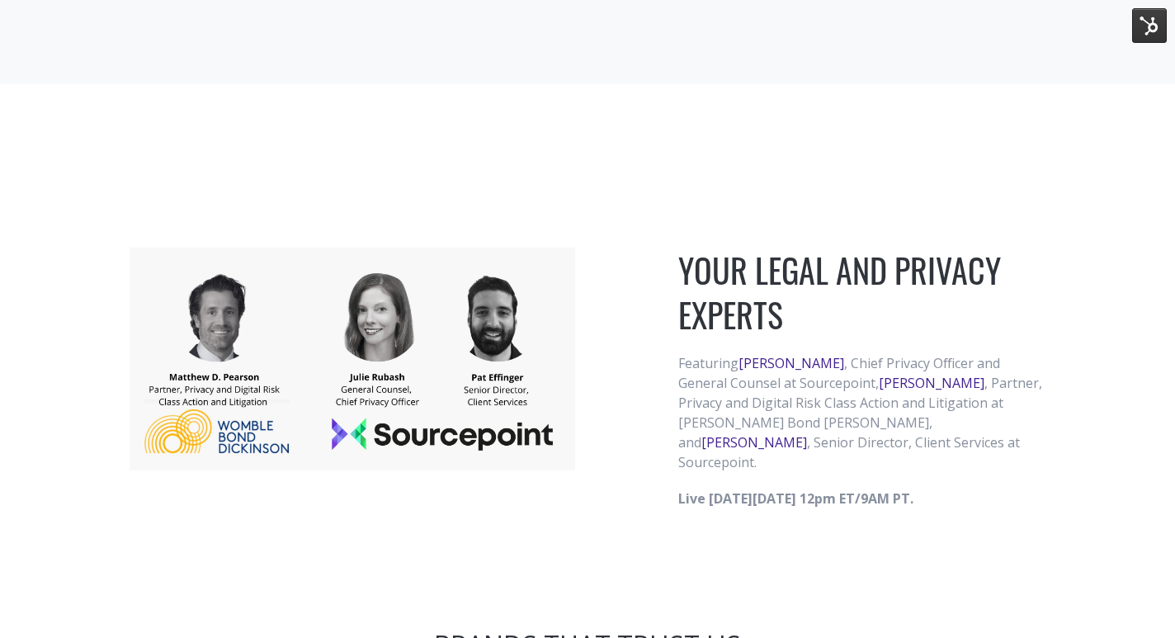
scroll to position [1261, 0]
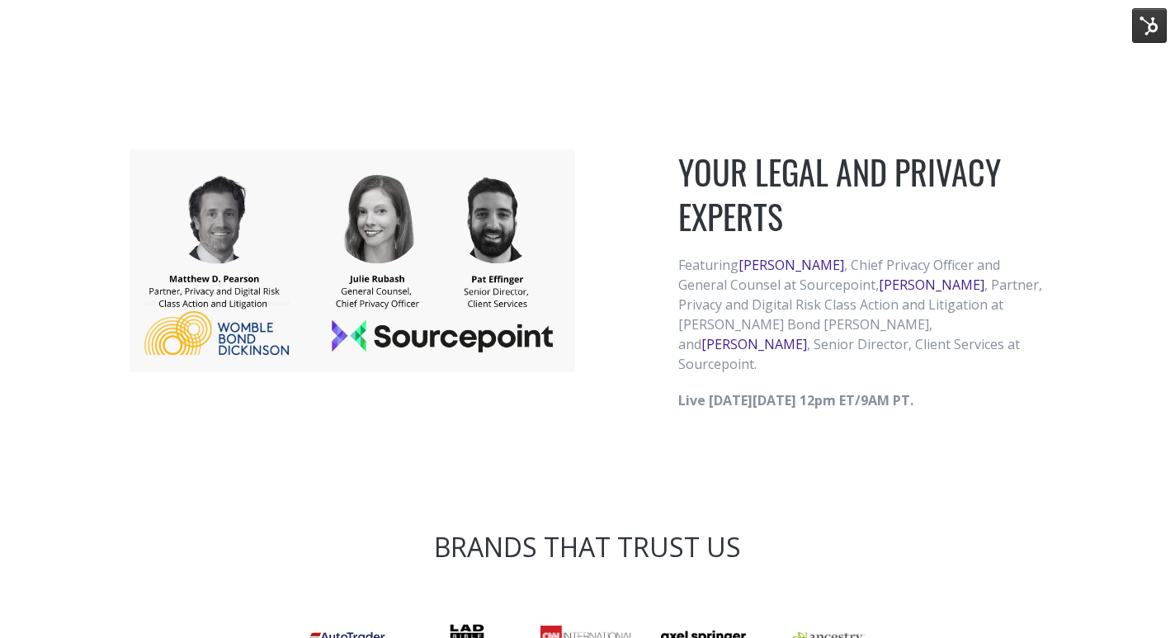
click at [213, 158] on img at bounding box center [353, 260] width 446 height 223
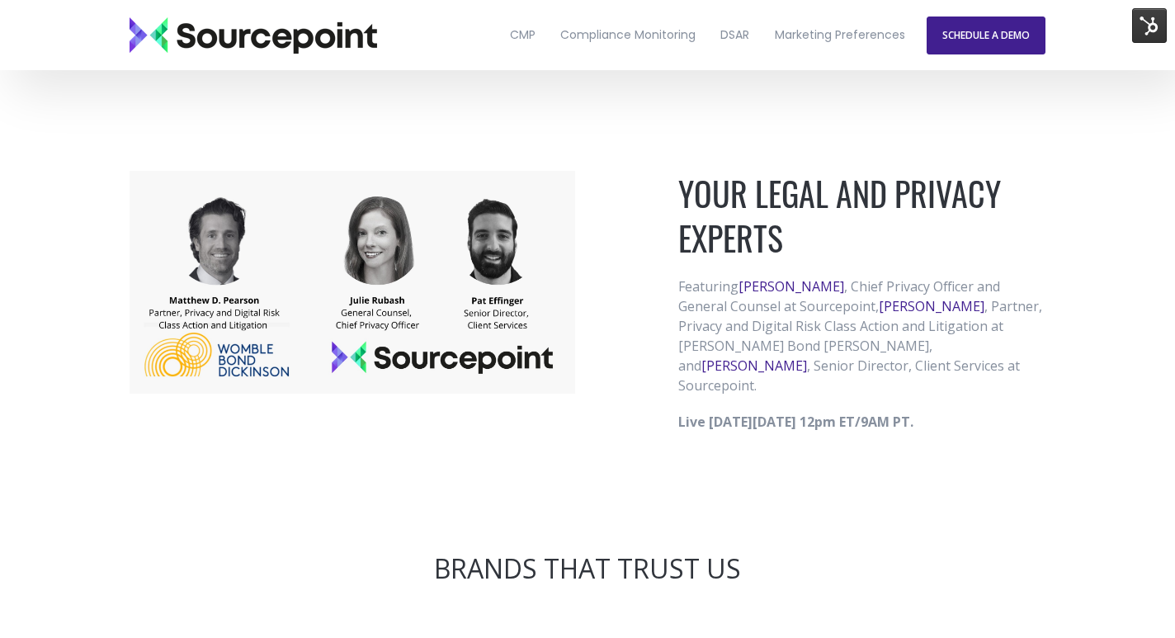
scroll to position [1238, 0]
